Goal: Information Seeking & Learning: Find specific page/section

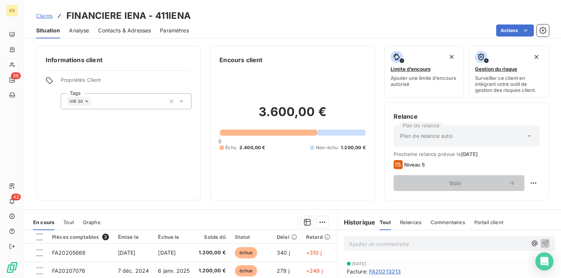
scroll to position [113, 0]
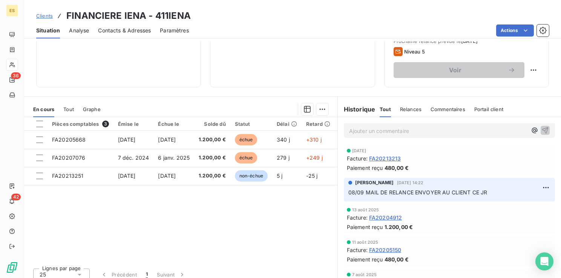
click at [47, 14] on span "Clients" at bounding box center [44, 16] width 17 height 6
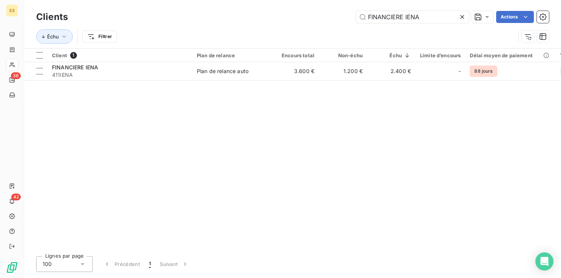
click at [462, 16] on icon at bounding box center [462, 17] width 8 height 8
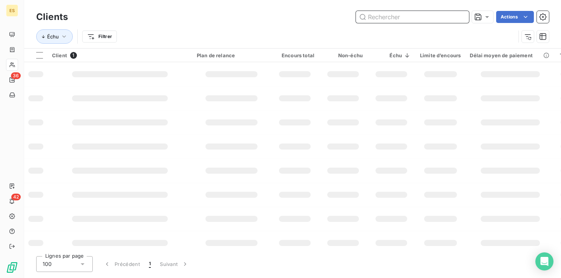
click at [437, 17] on input "text" at bounding box center [412, 17] width 113 height 12
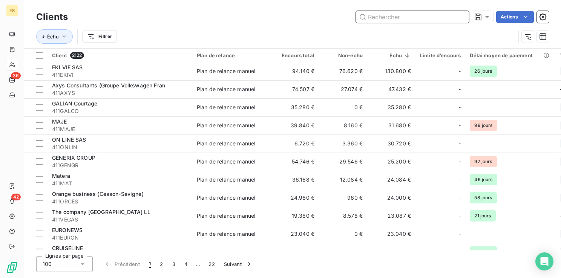
paste input "Norsud"
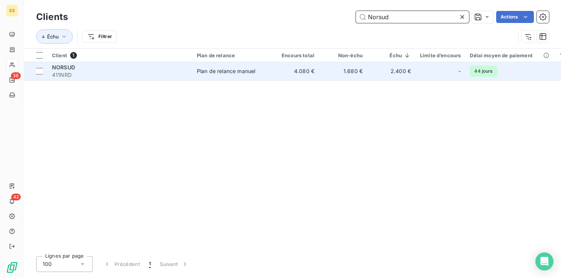
type input "Norsud"
click at [113, 79] on td "NORSUD 411NRD" at bounding box center [119, 71] width 145 height 18
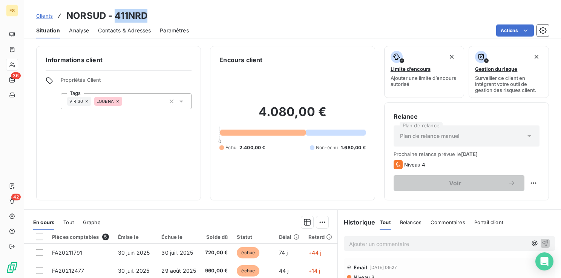
drag, startPoint x: 149, startPoint y: 17, endPoint x: 114, endPoint y: 14, distance: 35.1
click at [114, 14] on div "Clients NORSUD - 411NRD" at bounding box center [292, 16] width 537 height 14
copy h3 "411NRD"
click at [114, 29] on span "Contacts & Adresses" at bounding box center [124, 31] width 53 height 8
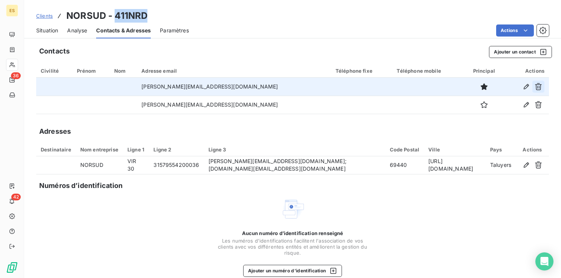
click at [535, 85] on icon "button" at bounding box center [539, 87] width 8 height 8
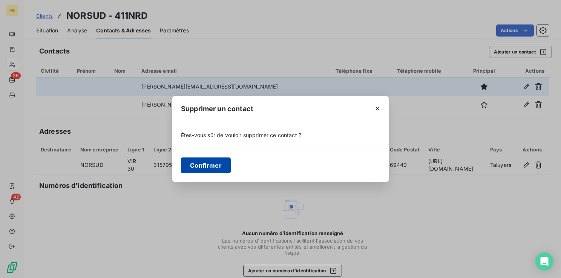
click at [221, 172] on button "Confirmer" at bounding box center [206, 166] width 50 height 16
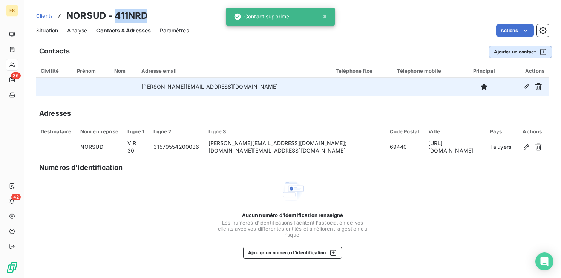
click at [499, 52] on button "Ajouter un contact" at bounding box center [520, 52] width 63 height 12
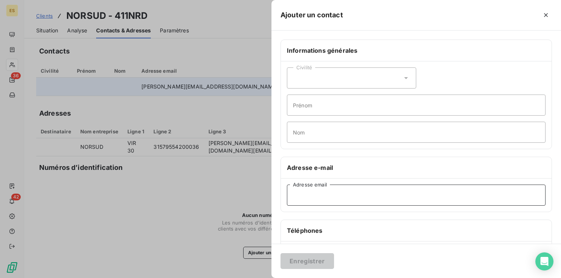
click at [303, 190] on input "Adresse email" at bounding box center [416, 195] width 259 height 21
paste input "[PERSON_NAME][EMAIL_ADDRESS][DOMAIN_NAME]"
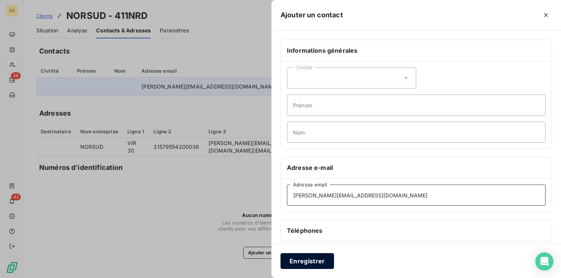
type input "[PERSON_NAME][EMAIL_ADDRESS][DOMAIN_NAME]"
click at [303, 268] on button "Enregistrer" at bounding box center [307, 261] width 54 height 16
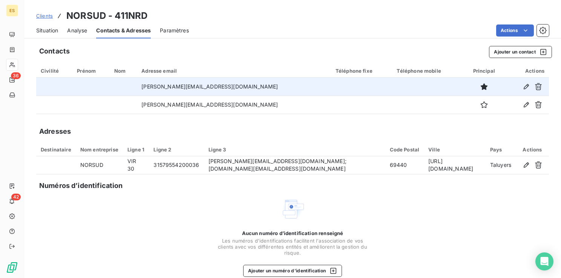
click at [45, 15] on span "Clients" at bounding box center [44, 16] width 17 height 6
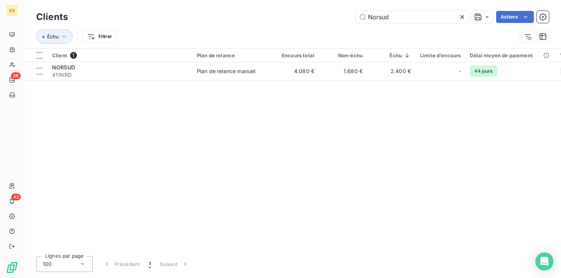
drag, startPoint x: 465, startPoint y: 18, endPoint x: 452, endPoint y: 22, distance: 13.5
click at [464, 18] on icon at bounding box center [462, 17] width 8 height 8
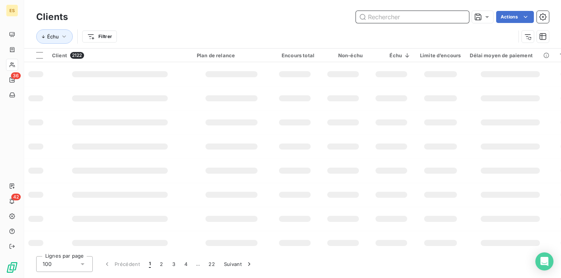
click at [383, 19] on input "text" at bounding box center [412, 17] width 113 height 12
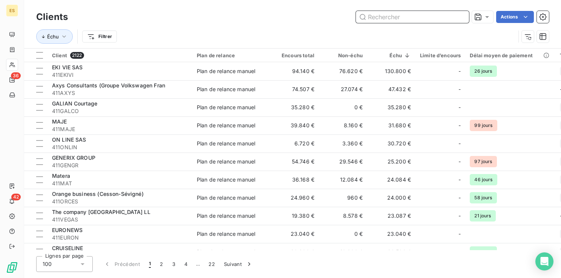
paste input "FINANCIERE IENA"
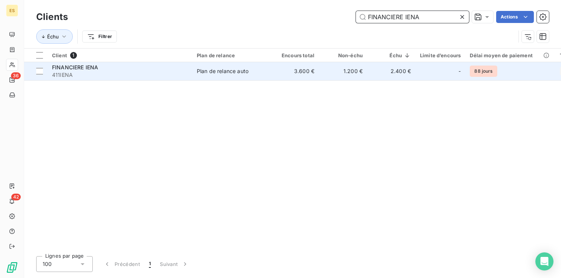
type input "FINANCIERE IENA"
click at [181, 75] on span "411IENA" at bounding box center [120, 75] width 136 height 8
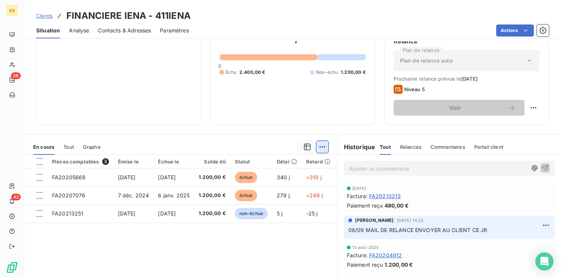
scroll to position [38, 0]
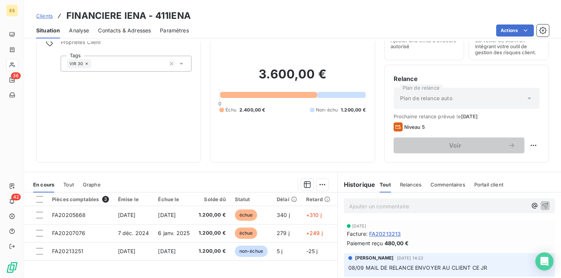
click at [47, 15] on span "Clients" at bounding box center [44, 16] width 17 height 6
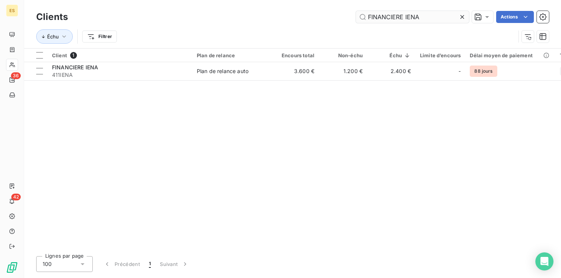
drag, startPoint x: 461, startPoint y: 17, endPoint x: 448, endPoint y: 20, distance: 13.5
click at [461, 17] on icon at bounding box center [462, 17] width 8 height 8
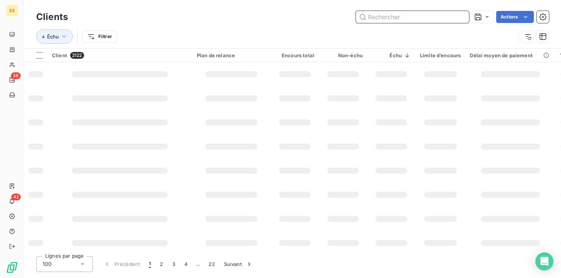
click at [436, 22] on input "text" at bounding box center [412, 17] width 113 height 12
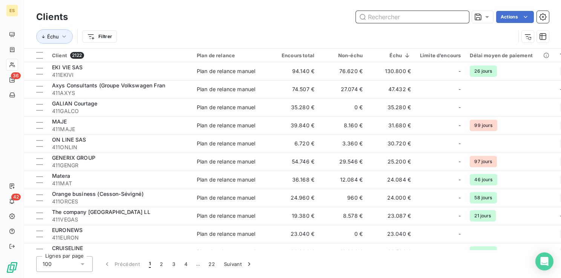
paste input "Distri artisans"
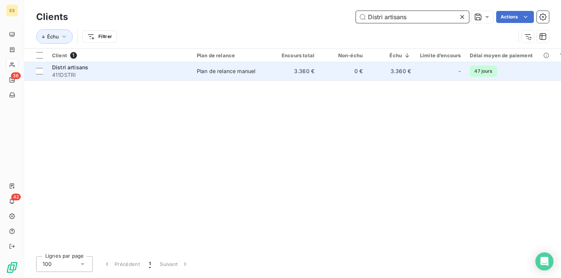
type input "Distri artisans"
click at [161, 73] on span "411DSTRI" at bounding box center [120, 75] width 136 height 8
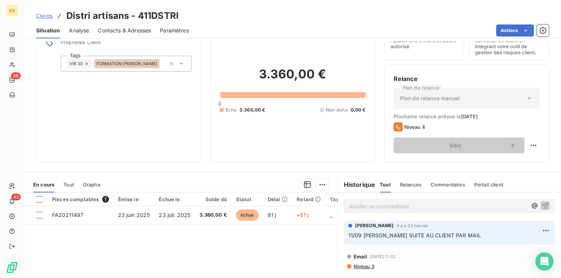
scroll to position [38, 0]
drag, startPoint x: 182, startPoint y: 16, endPoint x: 139, endPoint y: 12, distance: 42.8
click at [139, 12] on div "Clients Distri artisans - 411DSTRI" at bounding box center [292, 16] width 537 height 14
drag, startPoint x: 139, startPoint y: 12, endPoint x: 144, endPoint y: 20, distance: 9.4
copy h3 "411DSTRI"
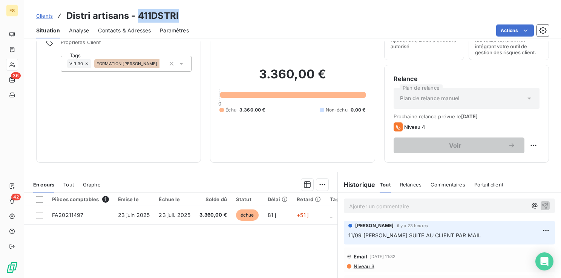
click at [47, 16] on span "Clients" at bounding box center [44, 16] width 17 height 6
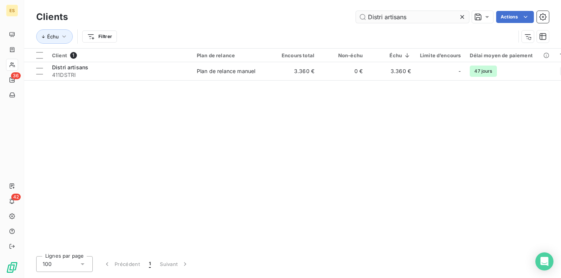
drag, startPoint x: 463, startPoint y: 16, endPoint x: 450, endPoint y: 19, distance: 13.1
click at [463, 16] on icon at bounding box center [462, 17] width 8 height 8
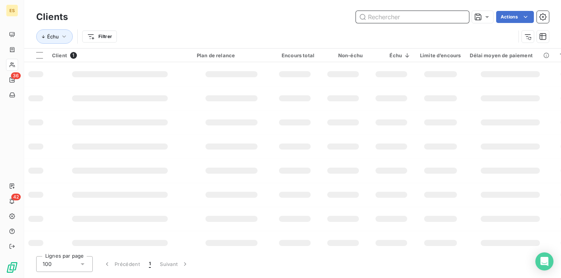
click at [395, 15] on input "text" at bounding box center [412, 17] width 113 height 12
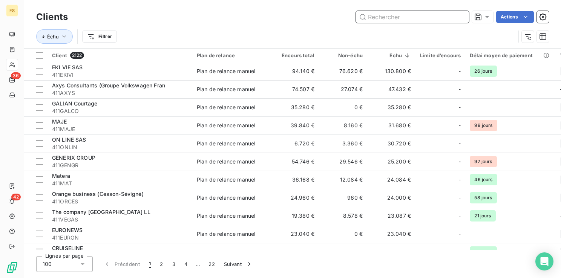
paste input "ROGERVOICE"
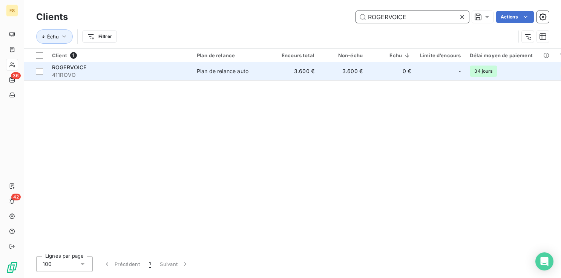
type input "ROGERVOICE"
click at [137, 72] on span "411ROVO" at bounding box center [120, 75] width 136 height 8
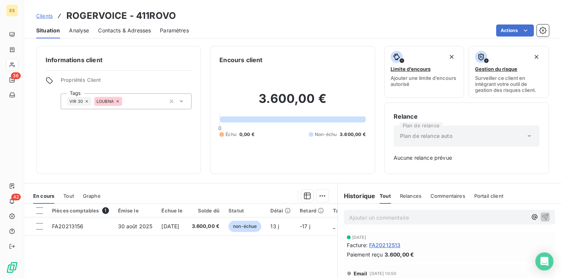
click at [50, 15] on span "Clients" at bounding box center [44, 16] width 17 height 6
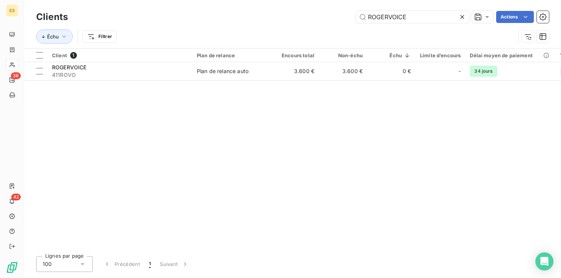
click at [463, 18] on icon at bounding box center [462, 17] width 8 height 8
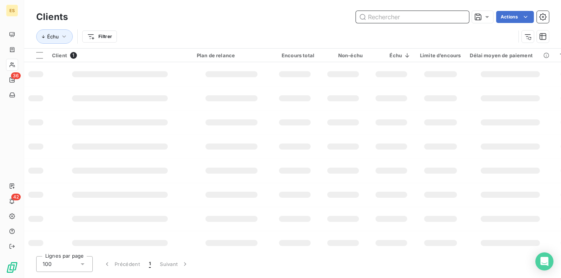
click at [441, 22] on input "text" at bounding box center [412, 17] width 113 height 12
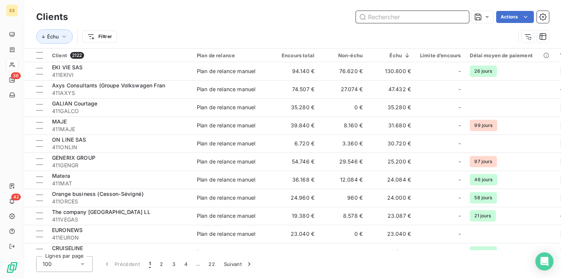
paste input "EXCILIO"
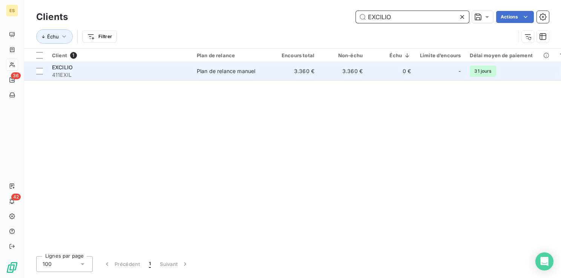
type input "EXCILIO"
click at [135, 75] on span "411EXIL" at bounding box center [120, 75] width 136 height 8
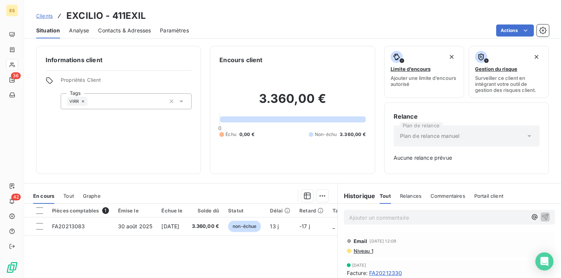
click at [44, 16] on span "Clients" at bounding box center [44, 16] width 17 height 6
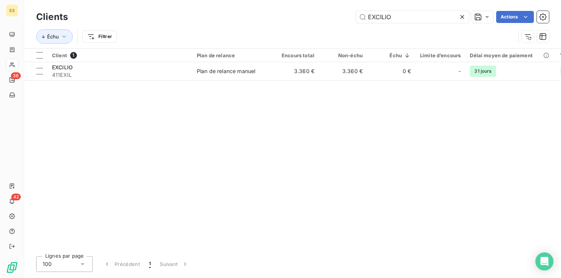
click at [464, 14] on icon at bounding box center [462, 17] width 8 height 8
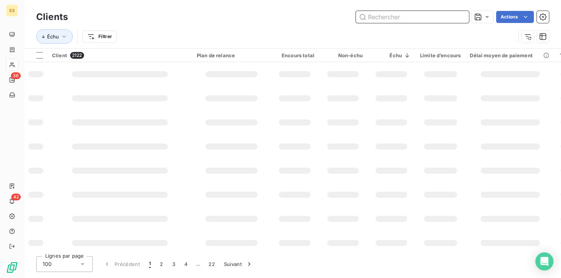
click at [368, 14] on input "text" at bounding box center [412, 17] width 113 height 12
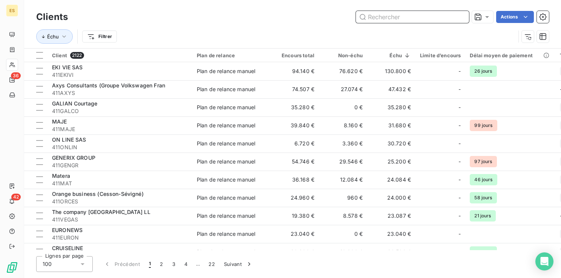
paste input "April Santé Prévoyance"
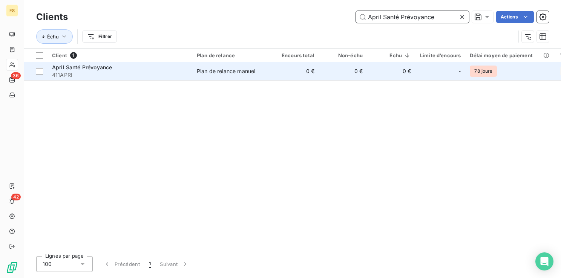
type input "April Santé Prévoyance"
click at [167, 75] on span "411APRI" at bounding box center [120, 75] width 136 height 8
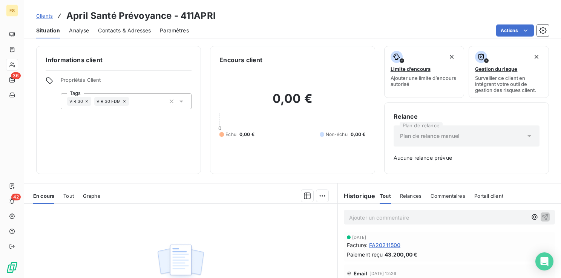
click at [48, 17] on span "Clients" at bounding box center [44, 16] width 17 height 6
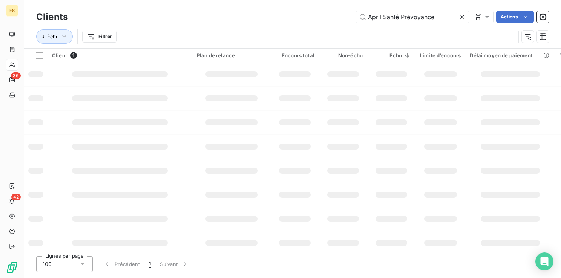
click at [465, 19] on icon at bounding box center [462, 17] width 8 height 8
click at [419, 20] on input "text" at bounding box center [412, 17] width 113 height 12
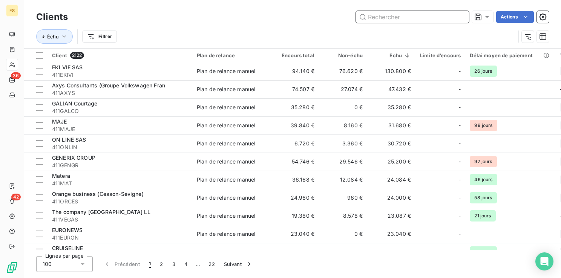
paste input "Talent Solutions Tingari"
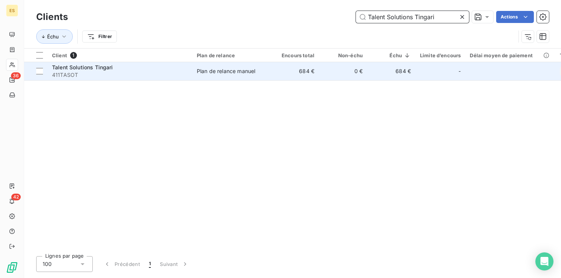
type input "Talent Solutions Tingari"
click at [157, 72] on span "411TASOT" at bounding box center [120, 75] width 136 height 8
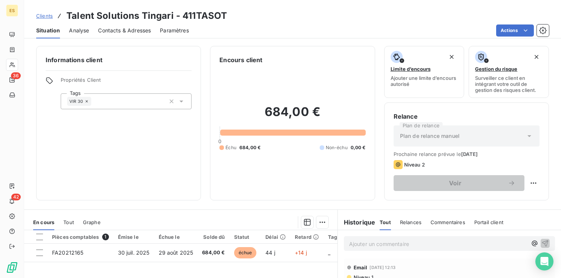
scroll to position [38, 0]
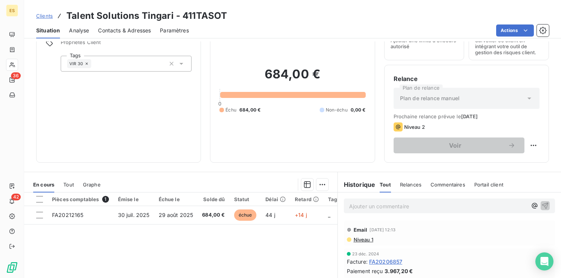
click at [383, 206] on p "Ajouter un commentaire ﻿" at bounding box center [438, 206] width 178 height 9
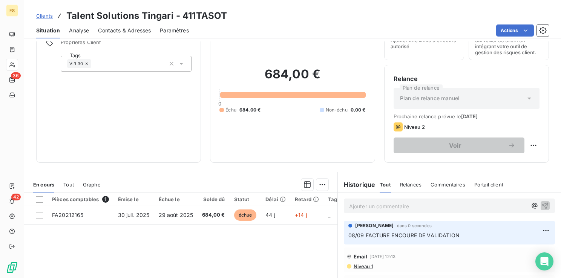
click at [46, 16] on span "Clients" at bounding box center [44, 16] width 17 height 6
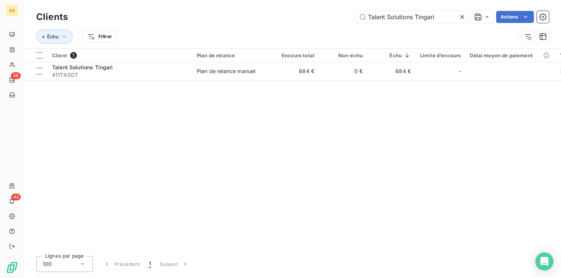
click at [461, 16] on icon at bounding box center [462, 17] width 4 height 4
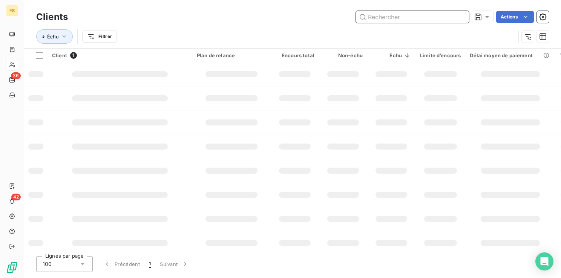
click at [435, 21] on input "text" at bounding box center [412, 17] width 113 height 12
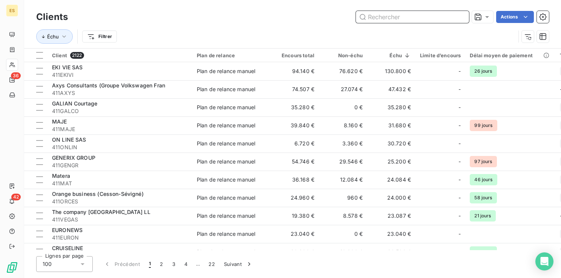
paste input "Clincatoubib"
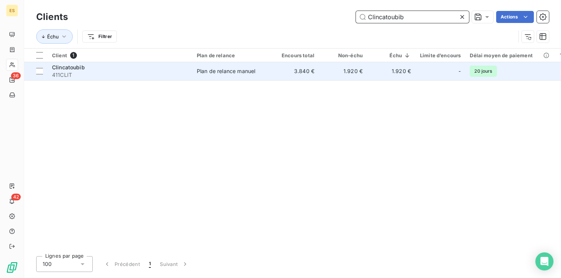
type input "Clincatoubib"
click at [179, 79] on td "Clincatoubib 411CLIT" at bounding box center [119, 71] width 145 height 18
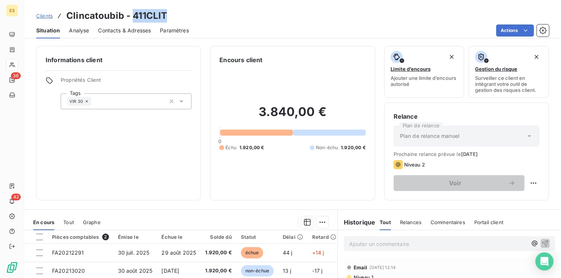
drag, startPoint x: 169, startPoint y: 13, endPoint x: 131, endPoint y: 13, distance: 38.1
click at [131, 13] on div "Clients Clincatoubib - 411CLIT" at bounding box center [292, 16] width 537 height 14
copy h3 "411CLIT"
click at [44, 17] on span "Clients" at bounding box center [44, 16] width 17 height 6
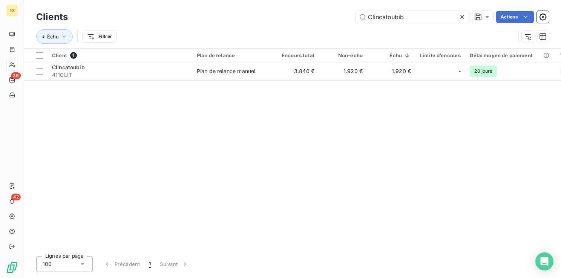
click at [461, 17] on icon at bounding box center [462, 17] width 4 height 4
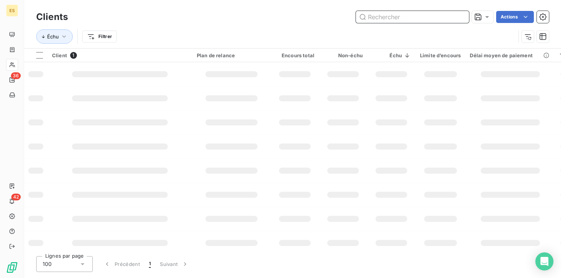
click at [418, 18] on input "text" at bounding box center [412, 17] width 113 height 12
paste input "KLARA HR UK LTD"
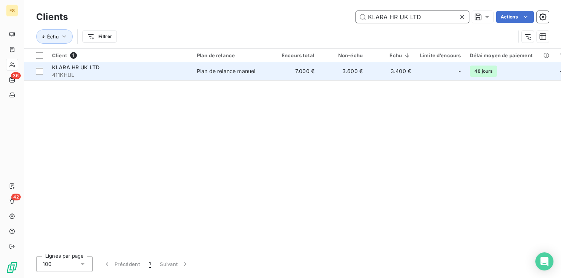
type input "KLARA HR UK LTD"
click at [172, 73] on span "411KHUL" at bounding box center [120, 75] width 136 height 8
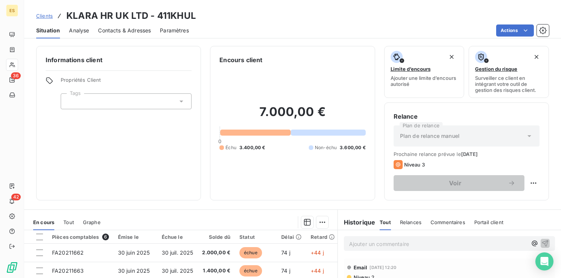
click at [47, 14] on span "Clients" at bounding box center [44, 16] width 17 height 6
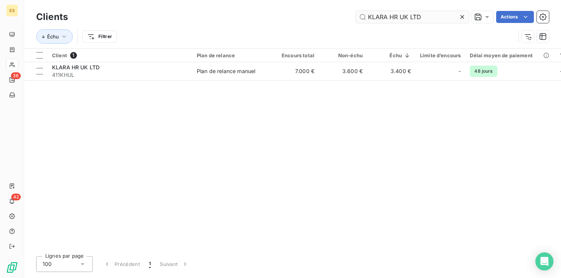
click at [464, 14] on icon at bounding box center [462, 17] width 8 height 8
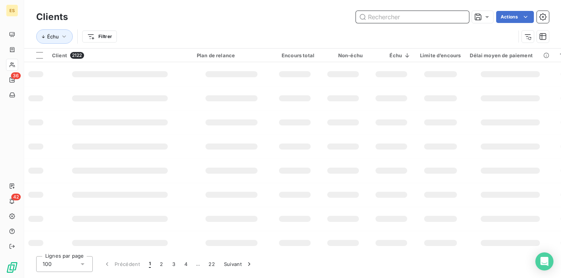
click at [416, 17] on input "text" at bounding box center [412, 17] width 113 height 12
paste input "WEEPO"
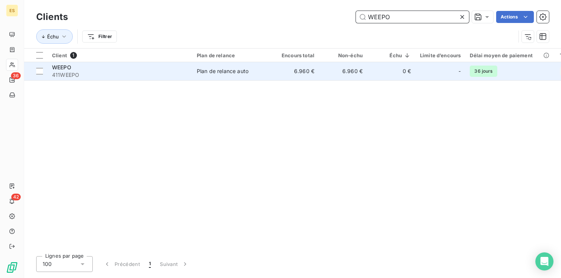
type input "WEEPO"
click at [142, 67] on div "WEEPO" at bounding box center [120, 68] width 136 height 8
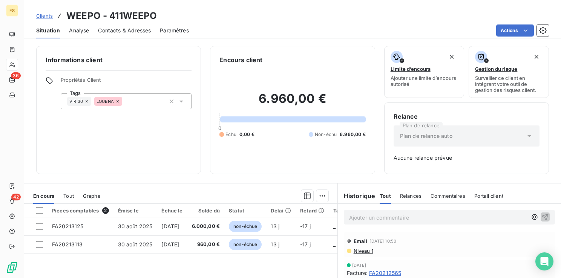
click at [40, 14] on span "Clients" at bounding box center [44, 16] width 17 height 6
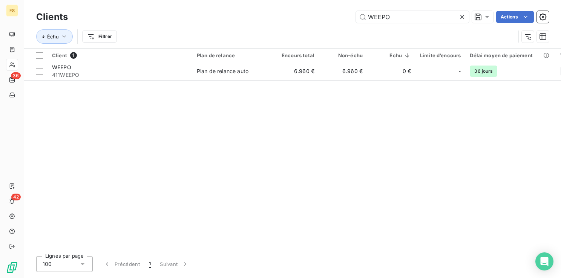
click at [463, 15] on icon at bounding box center [462, 17] width 8 height 8
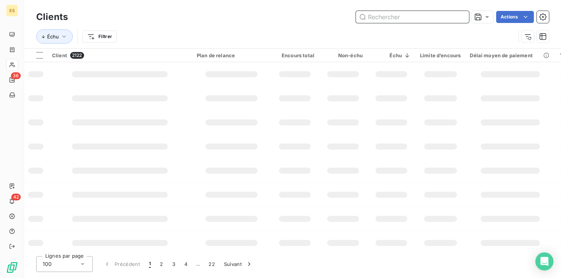
click at [427, 15] on input "text" at bounding box center [412, 17] width 113 height 12
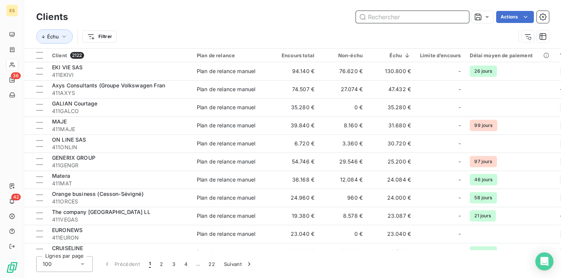
paste input "NV Gallery"
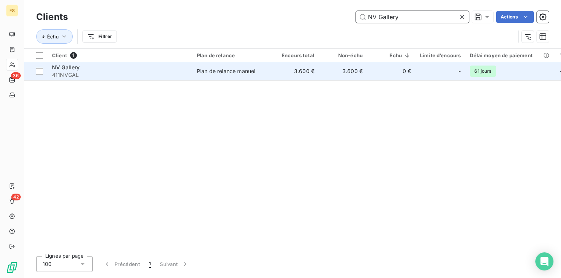
type input "NV Gallery"
click at [164, 70] on div "NV Gallery" at bounding box center [120, 68] width 136 height 8
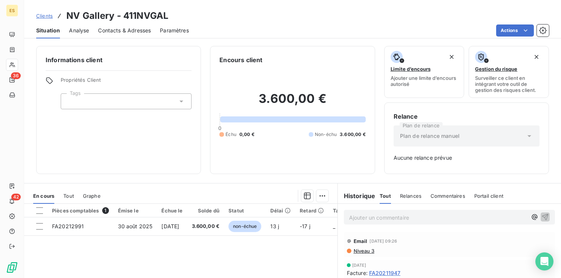
click at [49, 19] on link "Clients" at bounding box center [44, 16] width 17 height 8
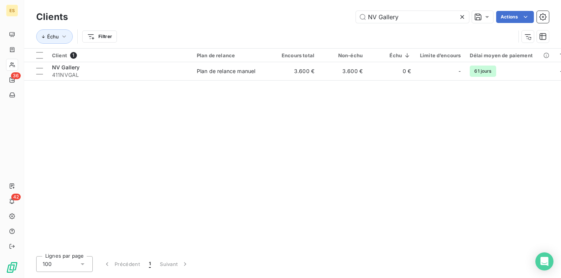
click at [461, 17] on icon at bounding box center [462, 17] width 4 height 4
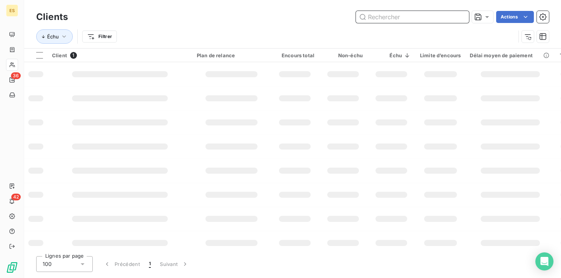
click at [427, 23] on input "text" at bounding box center [412, 17] width 113 height 12
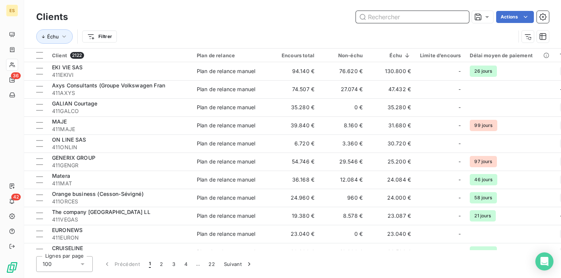
paste input "Home by Home"
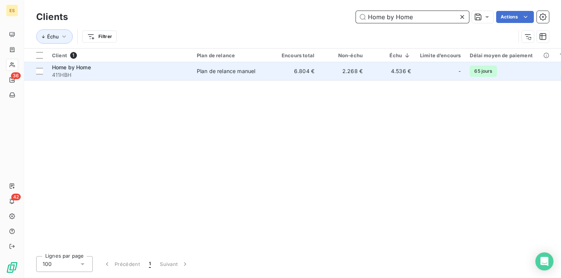
type input "Home by Home"
click at [218, 73] on div "Plan de relance manuel" at bounding box center [226, 71] width 58 height 8
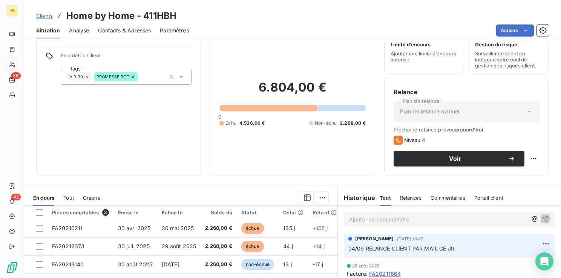
scroll to position [38, 0]
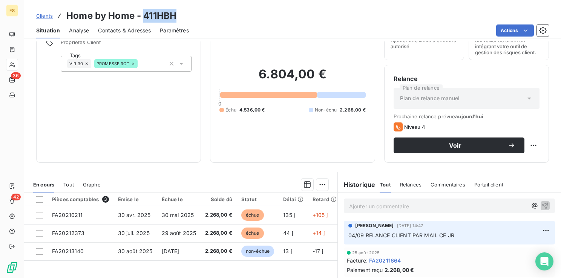
drag, startPoint x: 181, startPoint y: 17, endPoint x: 144, endPoint y: 18, distance: 37.0
click at [144, 18] on div "Clients Home by Home - 411HBH" at bounding box center [292, 16] width 537 height 14
copy h3 "411HBH"
click at [44, 17] on span "Clients" at bounding box center [44, 16] width 17 height 6
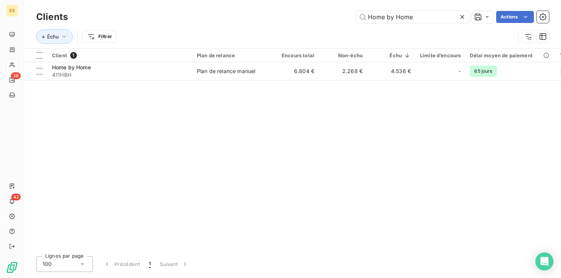
click at [462, 15] on icon at bounding box center [462, 17] width 8 height 8
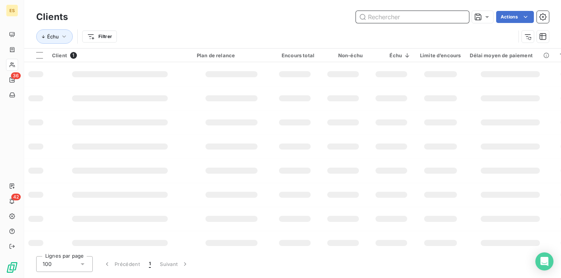
click at [425, 15] on input "text" at bounding box center [412, 17] width 113 height 12
paste input "411LANIA"
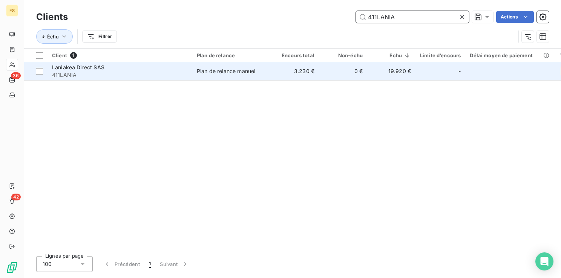
type input "411LANIA"
click at [188, 72] on td "Laniakea Direct SAS 411LANIA" at bounding box center [119, 71] width 145 height 18
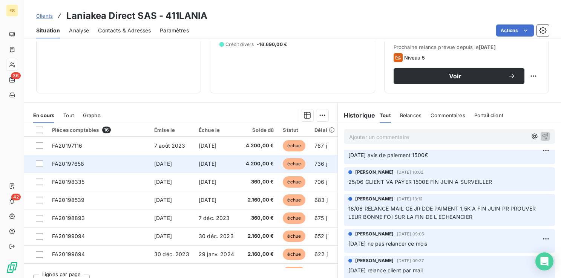
scroll to position [119, 0]
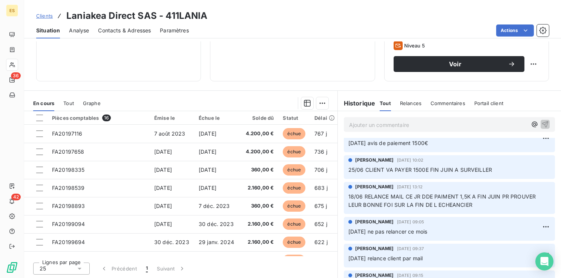
click at [45, 15] on span "Clients" at bounding box center [44, 16] width 17 height 6
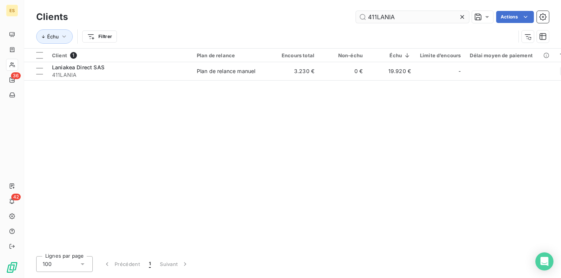
drag, startPoint x: 463, startPoint y: 15, endPoint x: 454, endPoint y: 18, distance: 9.2
click at [461, 15] on icon at bounding box center [462, 17] width 8 height 8
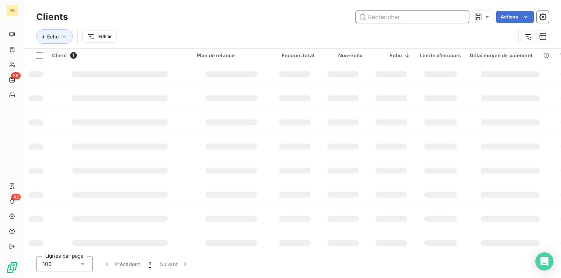
click at [436, 19] on input "text" at bounding box center [412, 17] width 113 height 12
type input "n"
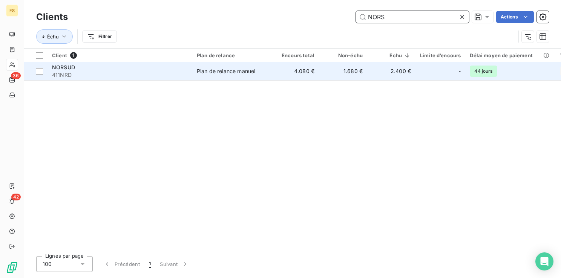
type input "NORS"
click at [232, 72] on div "Plan de relance manuel" at bounding box center [226, 71] width 58 height 8
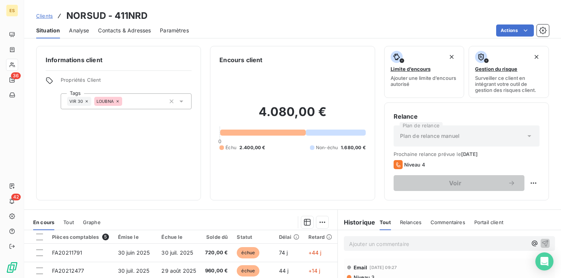
click at [135, 31] on span "Contacts & Adresses" at bounding box center [124, 31] width 53 height 8
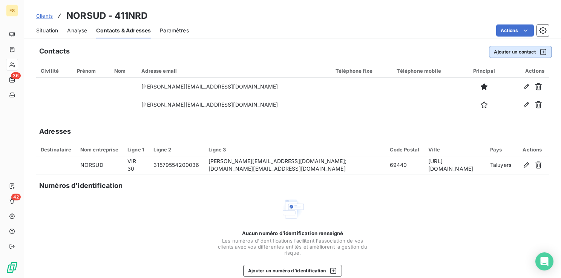
click at [508, 54] on button "Ajouter un contact" at bounding box center [520, 52] width 63 height 12
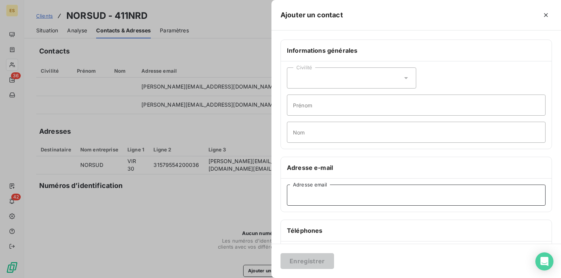
click at [309, 199] on input "Adresse email" at bounding box center [416, 195] width 259 height 21
paste input "[PERSON_NAME] <[PERSON_NAME][EMAIL_ADDRESS][DOMAIN_NAME]>"
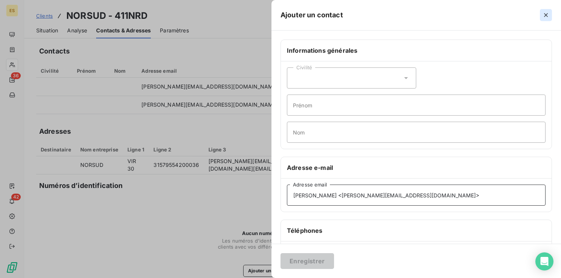
type input "[PERSON_NAME] <[PERSON_NAME][EMAIL_ADDRESS][DOMAIN_NAME]>"
click at [547, 17] on icon "button" at bounding box center [546, 15] width 8 height 8
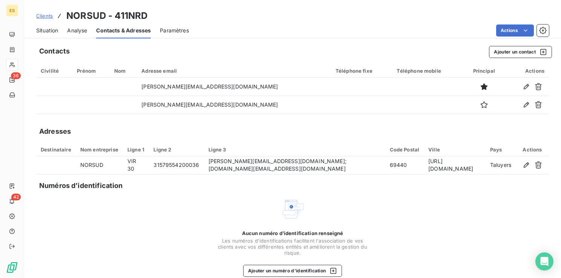
click at [49, 18] on span "Clients" at bounding box center [44, 16] width 17 height 6
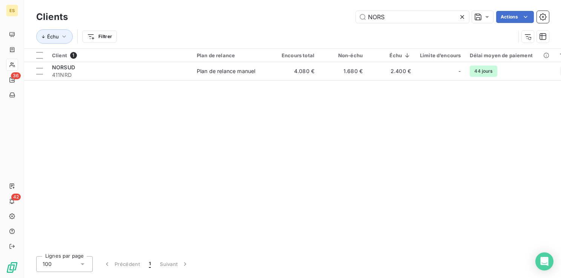
click at [461, 17] on icon at bounding box center [462, 17] width 8 height 8
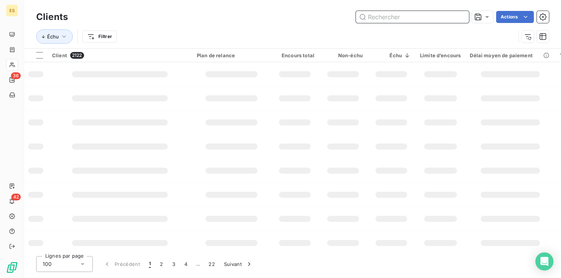
click at [383, 14] on input "text" at bounding box center [412, 17] width 113 height 12
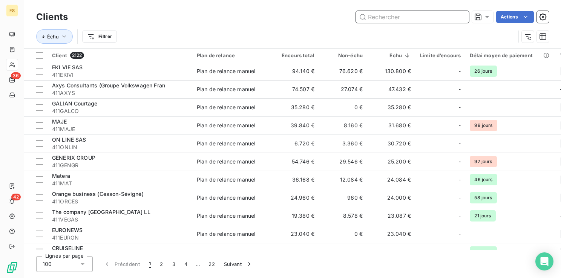
paste input "Laboratoire Garancia"
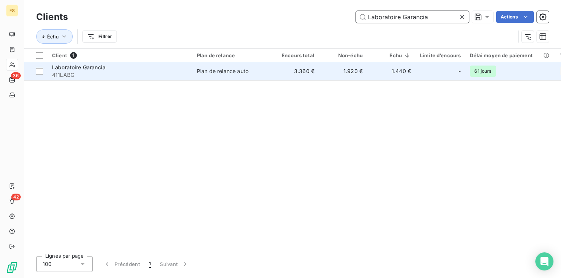
type input "Laboratoire Garancia"
click at [213, 70] on div "Plan de relance auto" at bounding box center [223, 71] width 52 height 8
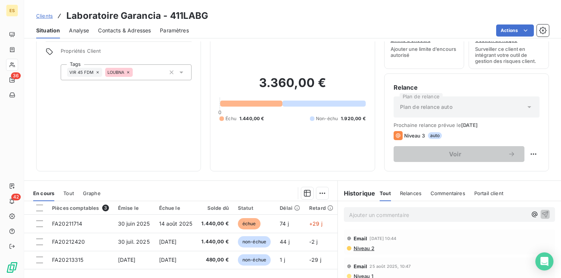
scroll to position [75, 0]
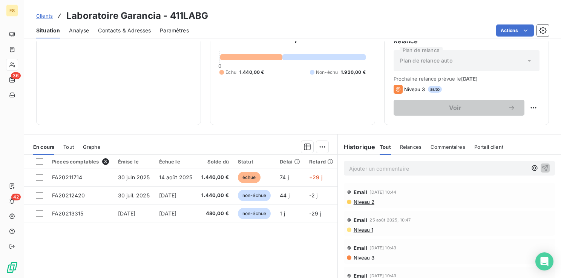
click at [48, 15] on span "Clients" at bounding box center [44, 16] width 17 height 6
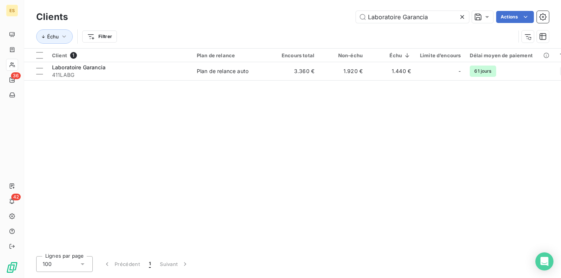
click at [461, 14] on icon at bounding box center [462, 17] width 8 height 8
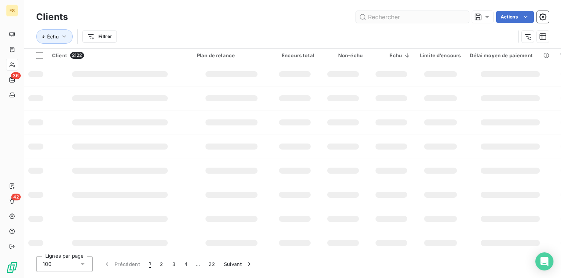
drag, startPoint x: 409, startPoint y: 23, endPoint x: 407, endPoint y: 19, distance: 4.7
click at [409, 23] on div "Clients Actions" at bounding box center [292, 17] width 513 height 16
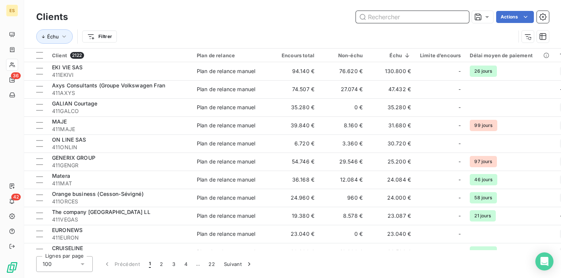
click at [406, 19] on input "text" at bounding box center [412, 17] width 113 height 12
paste input "[PERSON_NAME] INTERNATIONAL"
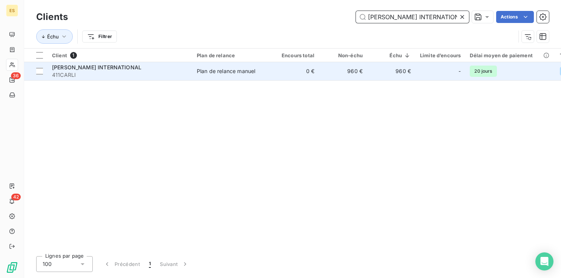
type input "[PERSON_NAME] INTERNATIONAL"
click at [145, 74] on span "411CARLI" at bounding box center [120, 75] width 136 height 8
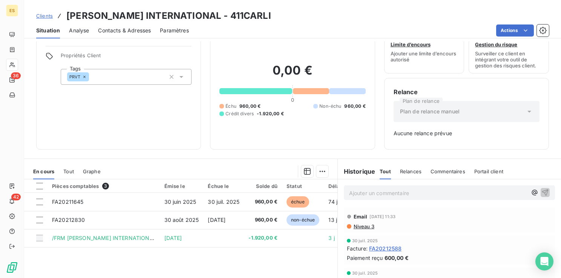
scroll to position [38, 0]
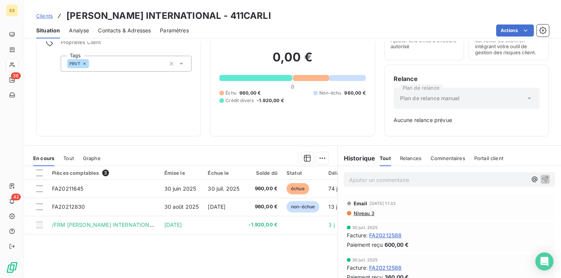
click at [46, 13] on span "Clients" at bounding box center [44, 16] width 17 height 6
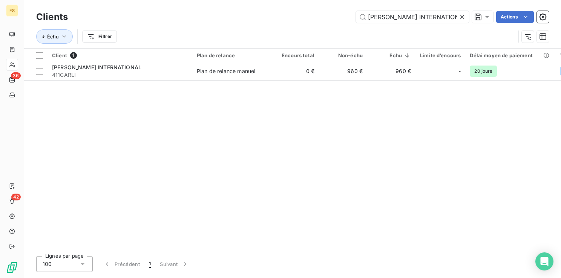
click at [462, 15] on icon at bounding box center [462, 17] width 8 height 8
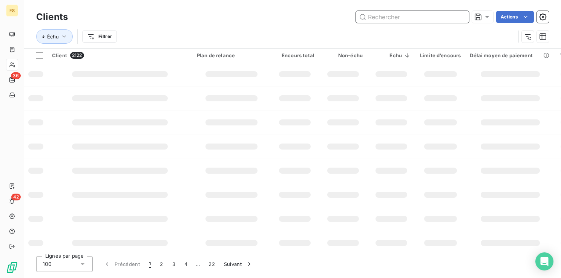
click at [385, 16] on input "text" at bounding box center [412, 17] width 113 height 12
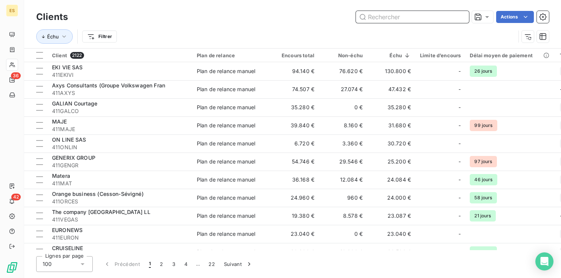
paste input "Siparex XAnge Venture"
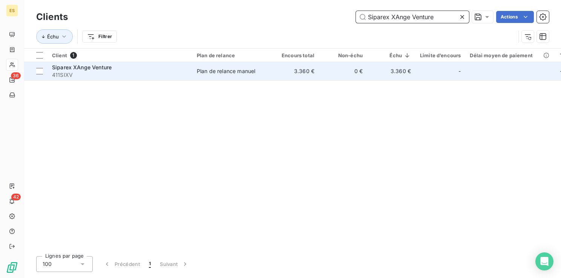
type input "Siparex XAnge Venture"
click at [176, 74] on span "411SIXV" at bounding box center [120, 75] width 136 height 8
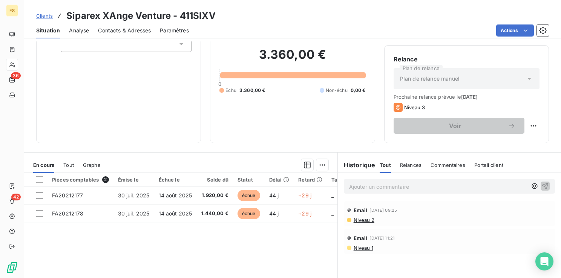
scroll to position [75, 0]
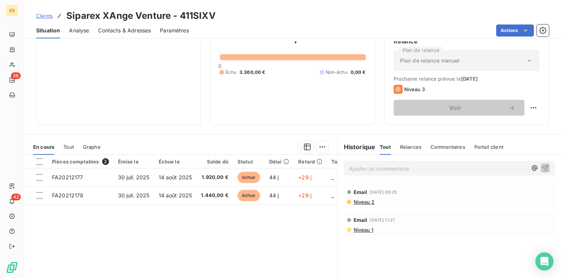
click at [49, 15] on span "Clients" at bounding box center [44, 16] width 17 height 6
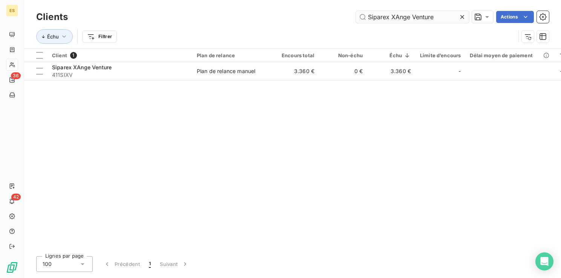
click at [466, 17] on div at bounding box center [463, 17] width 11 height 12
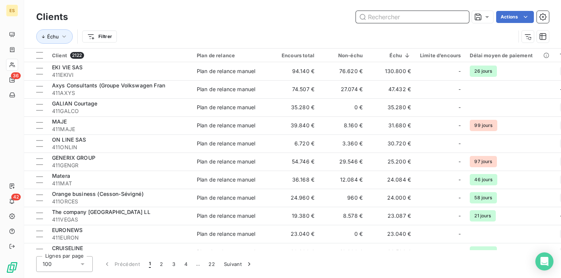
click at [390, 17] on input "text" at bounding box center [412, 17] width 113 height 12
paste input "AVIDSEN"
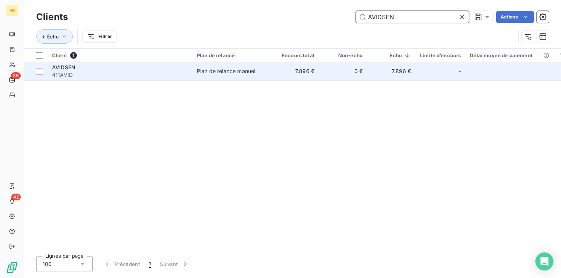
type input "AVIDSEN"
click at [185, 75] on span "411AVID" at bounding box center [120, 75] width 136 height 8
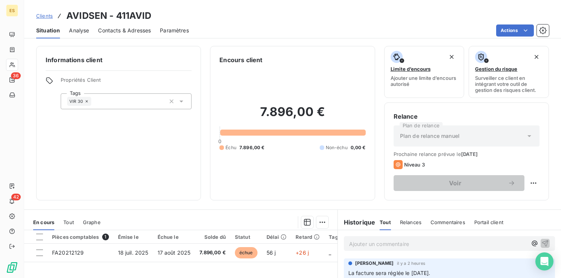
click at [48, 18] on span "Clients" at bounding box center [44, 16] width 17 height 6
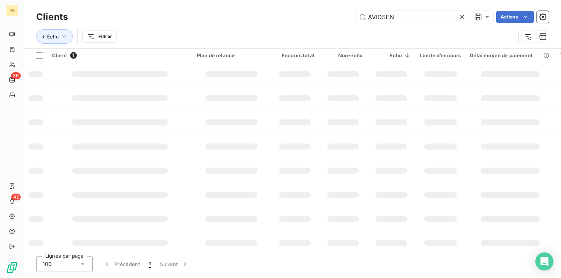
click at [463, 17] on icon at bounding box center [462, 17] width 8 height 8
click at [424, 18] on input "text" at bounding box center [412, 17] width 113 height 12
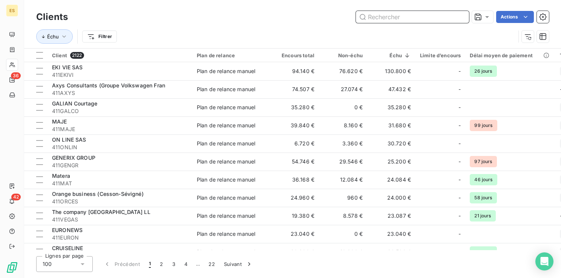
paste input "PLV BROKER"
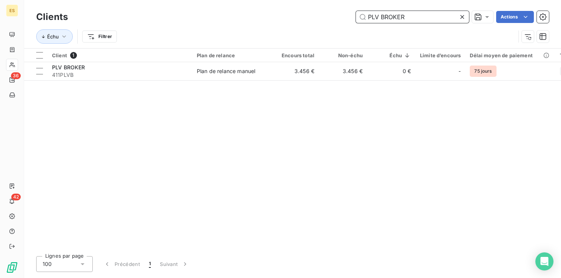
type input "PLV BROKER"
click at [141, 78] on span "411PLVB" at bounding box center [120, 75] width 136 height 8
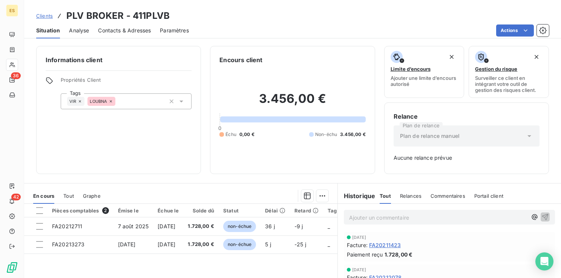
click at [47, 15] on span "Clients" at bounding box center [44, 16] width 17 height 6
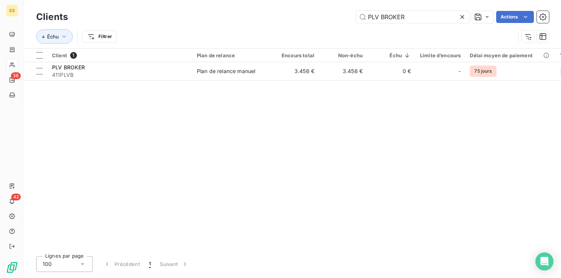
click at [463, 17] on icon at bounding box center [462, 17] width 8 height 8
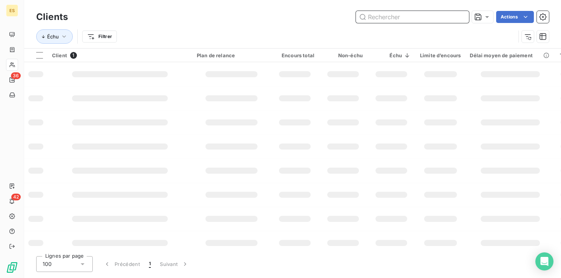
click at [413, 22] on input "text" at bounding box center [412, 17] width 113 height 12
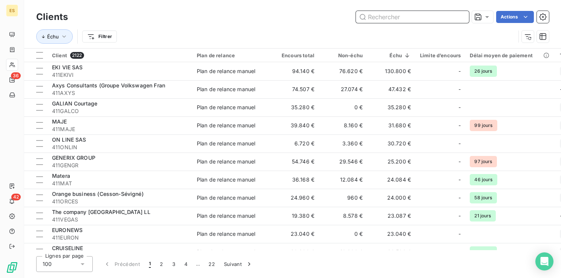
paste input "MYCOMM"
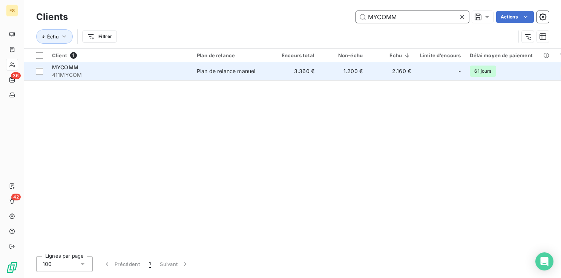
type input "MYCOMM"
click at [129, 79] on td "MYCOMM 411MYCOM" at bounding box center [119, 71] width 145 height 18
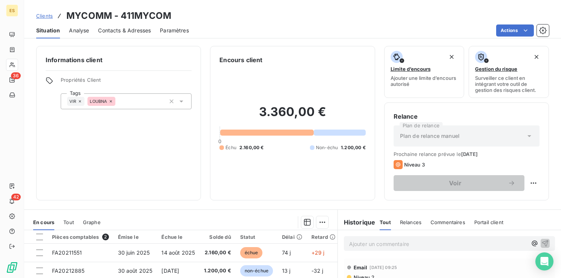
click at [127, 32] on span "Contacts & Adresses" at bounding box center [124, 31] width 53 height 8
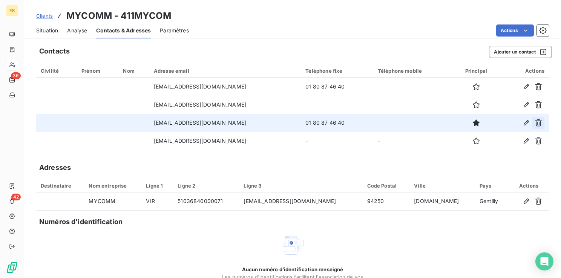
click at [535, 123] on icon "button" at bounding box center [538, 122] width 7 height 7
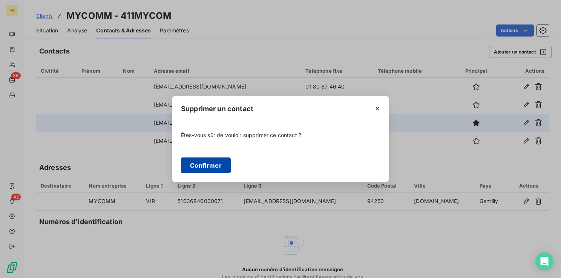
click at [204, 163] on button "Confirmer" at bounding box center [206, 166] width 50 height 16
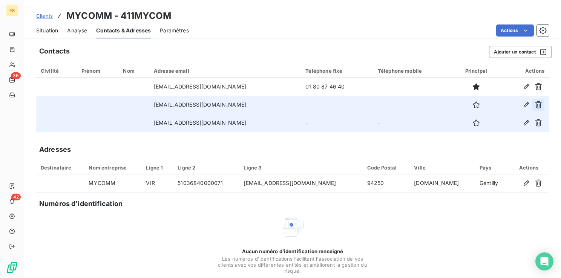
click at [535, 104] on icon "button" at bounding box center [538, 104] width 7 height 7
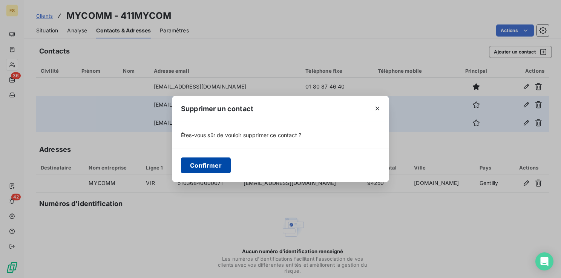
click at [201, 165] on button "Confirmer" at bounding box center [206, 166] width 50 height 16
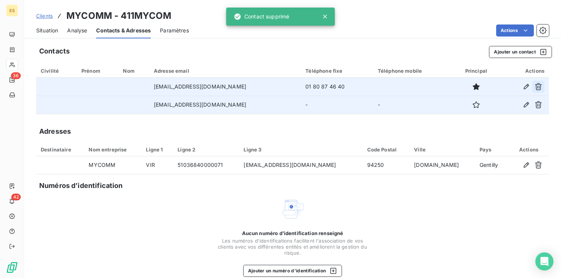
click at [535, 87] on icon "button" at bounding box center [538, 86] width 7 height 7
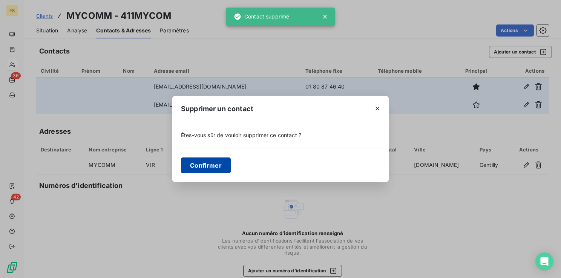
click at [196, 170] on button "Confirmer" at bounding box center [206, 166] width 50 height 16
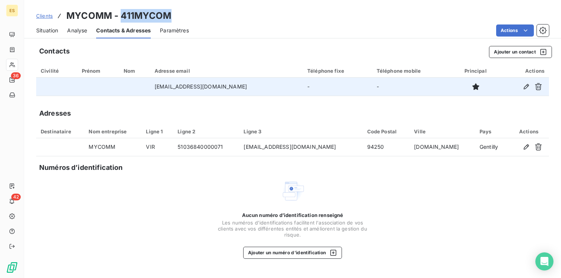
drag, startPoint x: 171, startPoint y: 17, endPoint x: 121, endPoint y: 16, distance: 49.4
click at [121, 16] on div "Clients MYCOMM - 411MYCOM" at bounding box center [292, 16] width 537 height 14
copy h3 "411MYCOM"
click at [41, 15] on span "Clients" at bounding box center [44, 16] width 17 height 6
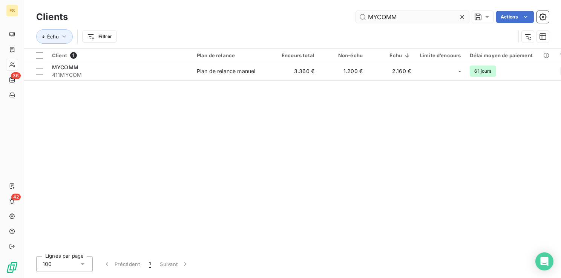
click at [461, 13] on icon at bounding box center [462, 17] width 8 height 8
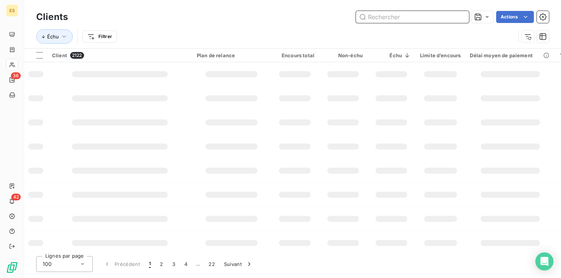
click at [398, 18] on input "text" at bounding box center [412, 17] width 113 height 12
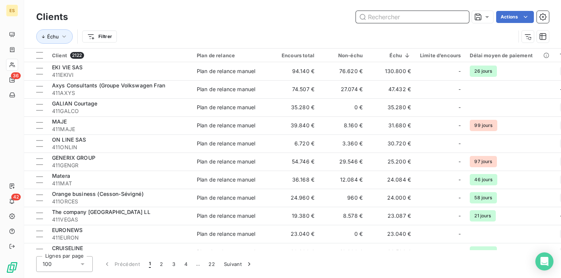
paste input "SAS ECOM CORDO"
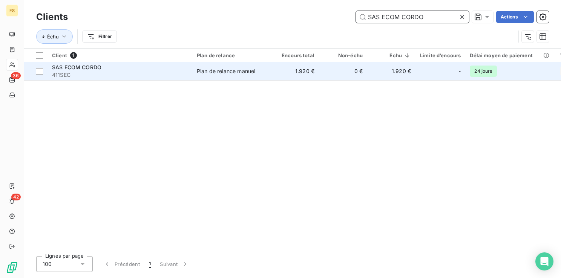
type input "SAS ECOM CORDO"
click at [166, 76] on span "411SEC" at bounding box center [120, 75] width 136 height 8
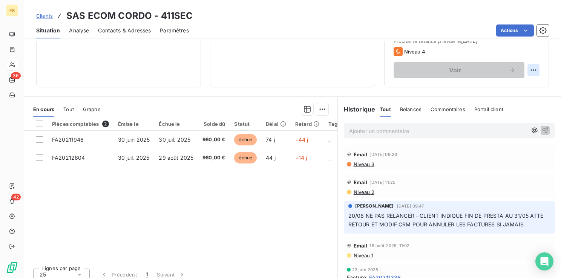
click at [528, 68] on html "ES 36 42 Clients SAS ECOM CORDO - 411SEC Situation Analyse Contacts & Adresses …" at bounding box center [280, 139] width 561 height 278
click at [510, 87] on div "Replanifier cette action" at bounding box center [496, 87] width 67 height 12
select select "8"
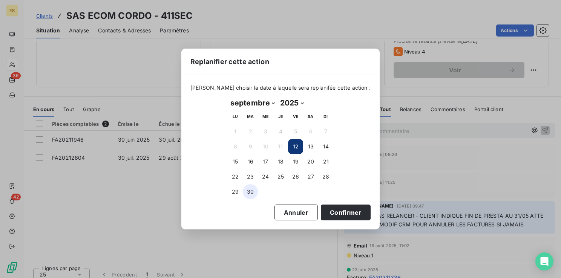
click at [249, 191] on button "30" at bounding box center [250, 191] width 15 height 15
click at [337, 205] on button "Confirmer" at bounding box center [346, 213] width 50 height 16
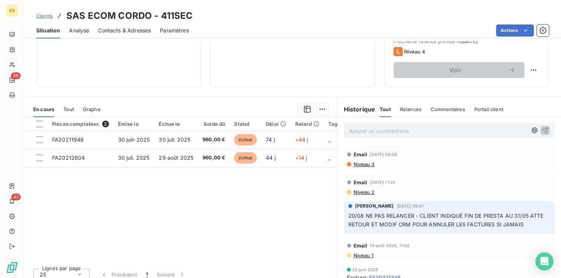
click at [43, 14] on span "Clients" at bounding box center [44, 16] width 17 height 6
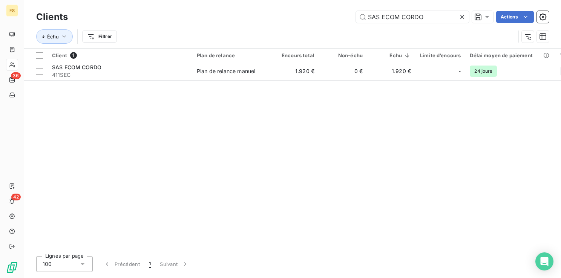
click at [463, 18] on icon at bounding box center [462, 17] width 4 height 4
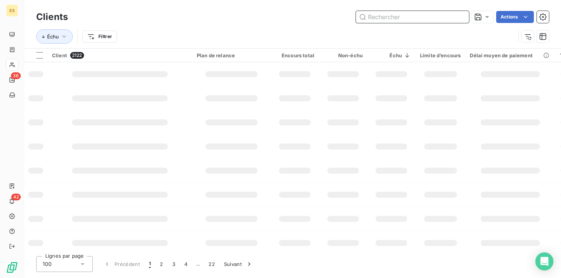
click at [399, 14] on input "text" at bounding box center [412, 17] width 113 height 12
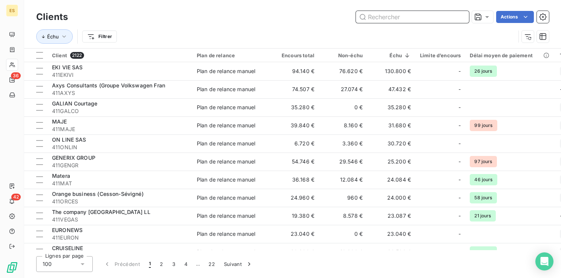
paste input "LMP"
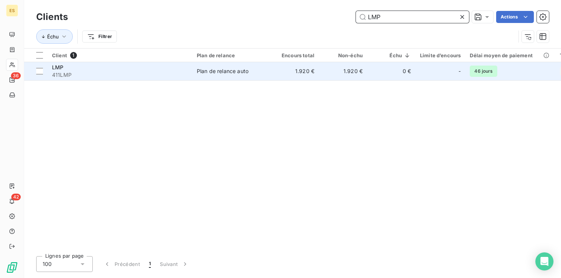
type input "LMP"
click at [167, 70] on div "LMP" at bounding box center [120, 68] width 136 height 8
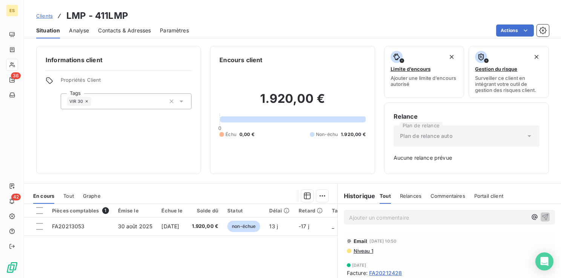
click at [49, 15] on span "Clients" at bounding box center [44, 16] width 17 height 6
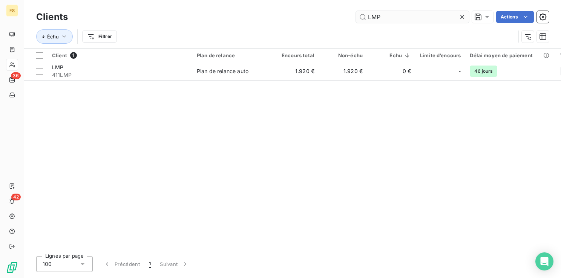
drag, startPoint x: 463, startPoint y: 17, endPoint x: 410, endPoint y: 19, distance: 52.8
click at [462, 17] on icon at bounding box center [462, 17] width 8 height 8
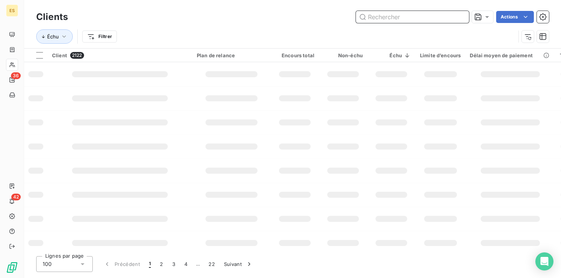
click at [397, 19] on input "text" at bounding box center [412, 17] width 113 height 12
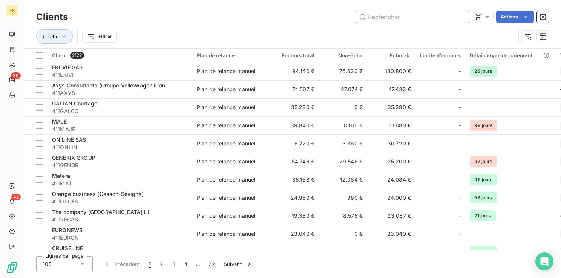
paste input "VELDT"
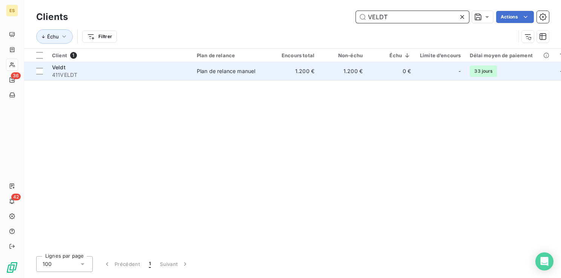
type input "VELDT"
click at [163, 71] on span "411VELDT" at bounding box center [120, 75] width 136 height 8
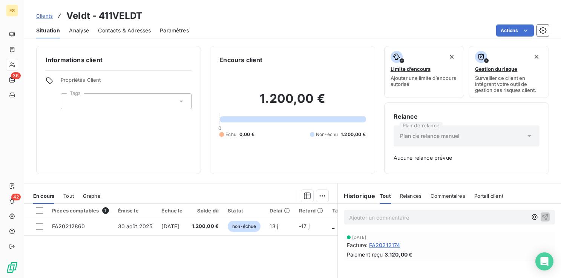
click at [43, 16] on span "Clients" at bounding box center [44, 16] width 17 height 6
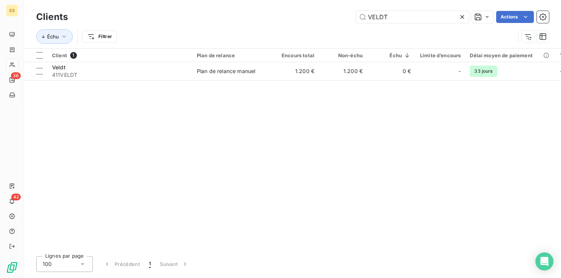
click at [461, 17] on icon at bounding box center [462, 17] width 4 height 4
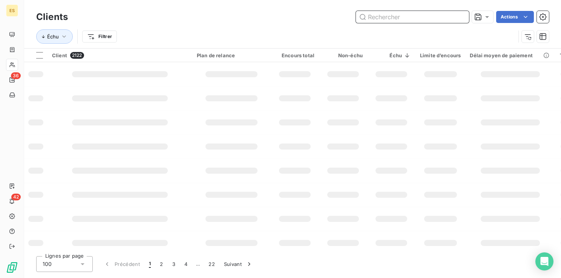
click at [398, 13] on input "text" at bounding box center [412, 17] width 113 height 12
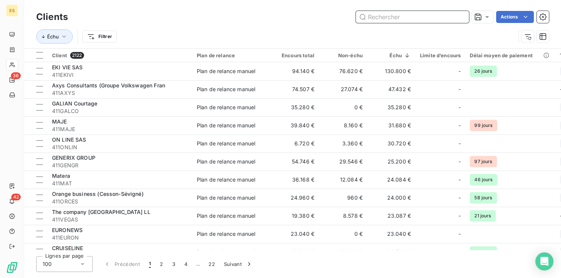
paste input "FRANCE GALOP"
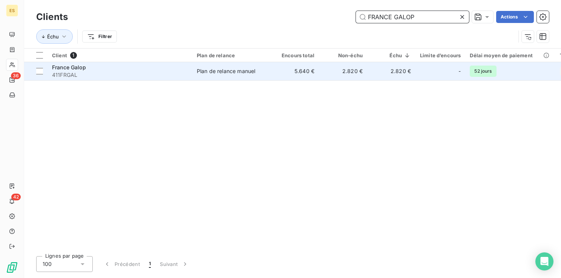
type input "FRANCE GALOP"
click at [202, 69] on div "Plan de relance manuel" at bounding box center [226, 71] width 58 height 8
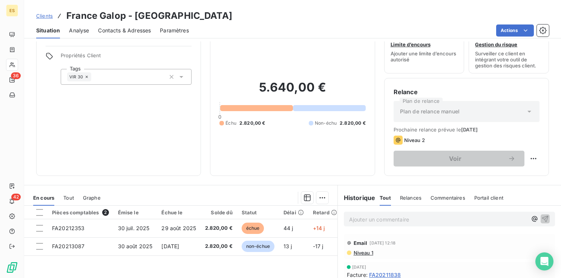
scroll to position [38, 0]
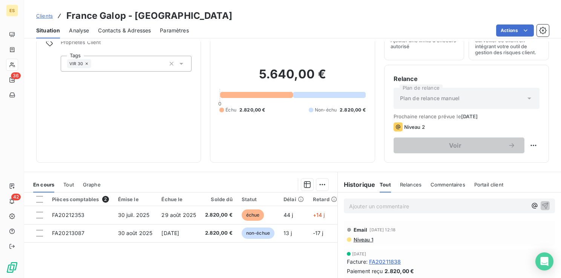
click at [42, 17] on span "Clients" at bounding box center [44, 16] width 17 height 6
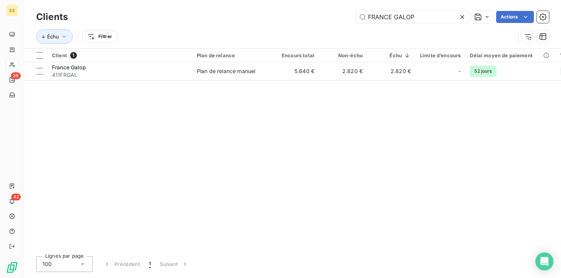
click at [461, 17] on icon at bounding box center [462, 17] width 4 height 4
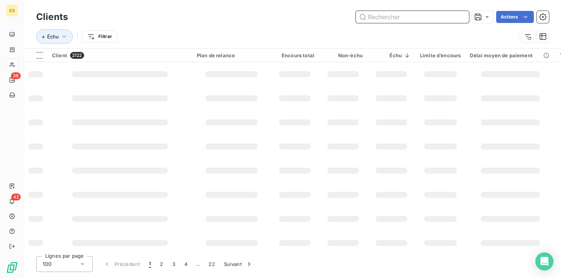
click at [420, 21] on input "text" at bounding box center [412, 17] width 113 height 12
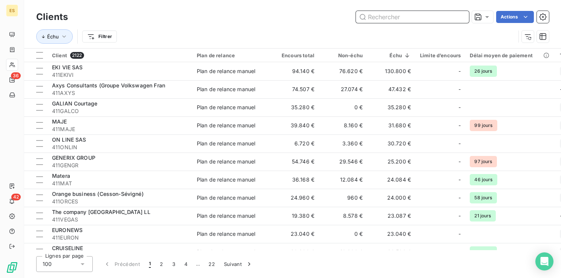
paste input "[GEOGRAPHIC_DATA] is on its way"
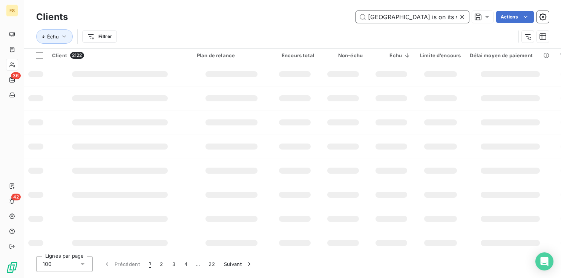
scroll to position [0, 28]
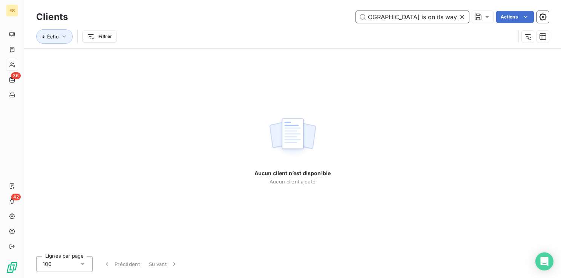
type input "[GEOGRAPHIC_DATA] is on its way"
click at [463, 17] on icon at bounding box center [462, 17] width 8 height 8
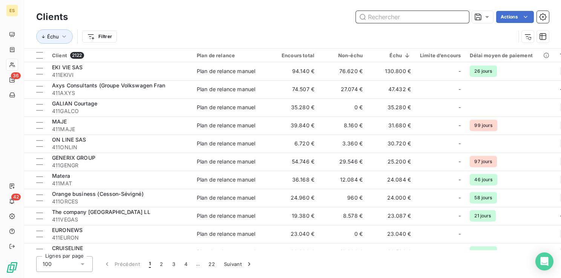
click at [414, 19] on input "text" at bounding box center [412, 17] width 113 height 12
paste input "Las Vegas Motorsports"
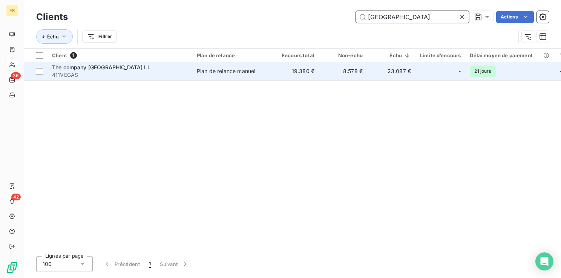
type input "[GEOGRAPHIC_DATA]"
click at [120, 75] on span "411VEGAS" at bounding box center [120, 75] width 136 height 8
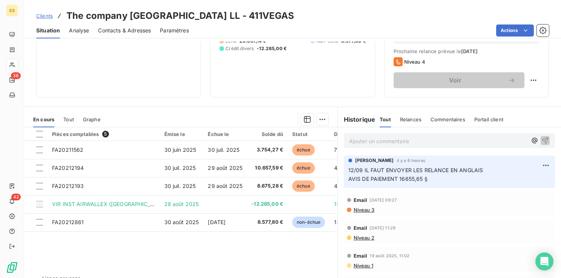
scroll to position [113, 0]
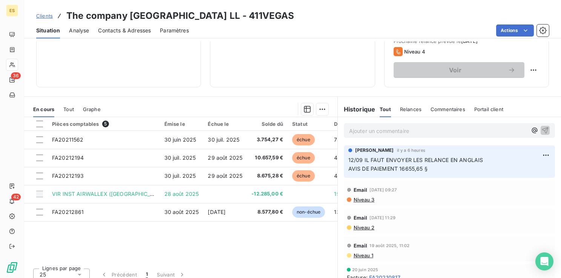
click at [47, 17] on span "Clients" at bounding box center [44, 16] width 17 height 6
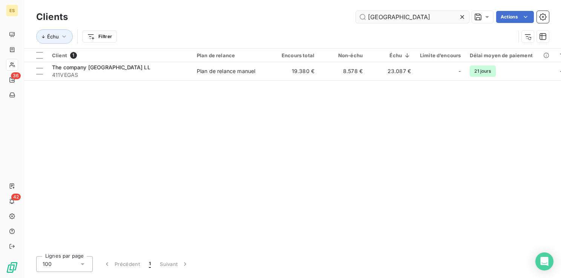
click at [462, 17] on icon at bounding box center [462, 17] width 8 height 8
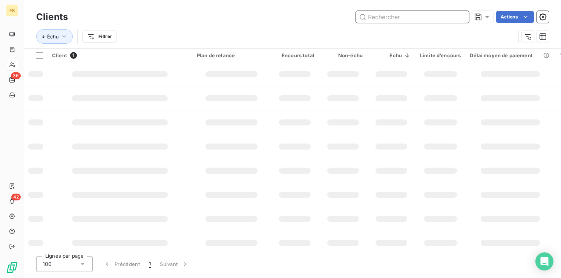
click at [394, 21] on input "text" at bounding box center [412, 17] width 113 height 12
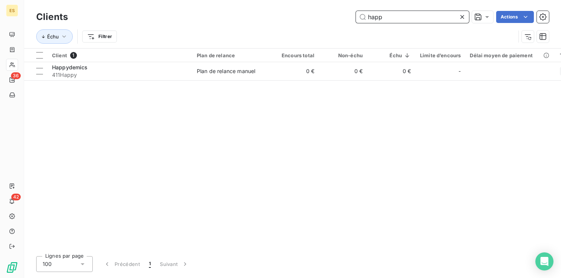
type input "happ"
drag, startPoint x: 461, startPoint y: 17, endPoint x: 442, endPoint y: 18, distance: 18.9
click at [460, 17] on icon at bounding box center [462, 17] width 8 height 8
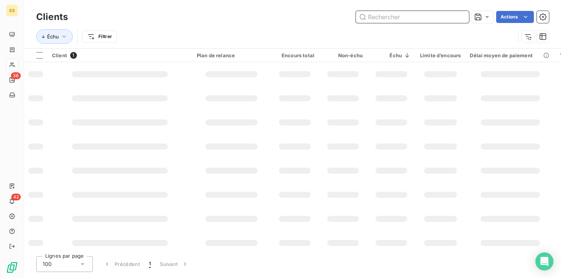
click at [427, 17] on input "text" at bounding box center [412, 17] width 113 height 12
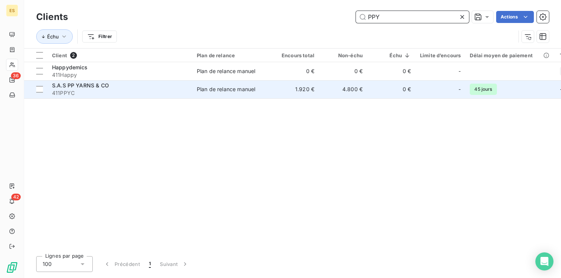
type input "PPY"
click at [112, 91] on span "411PPYC" at bounding box center [120, 93] width 136 height 8
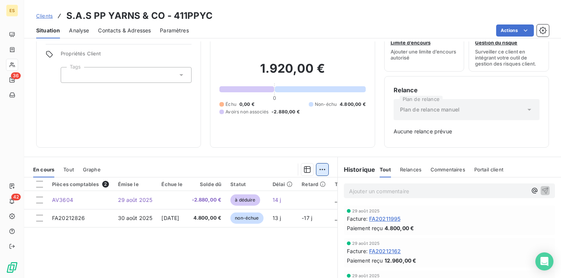
scroll to position [38, 0]
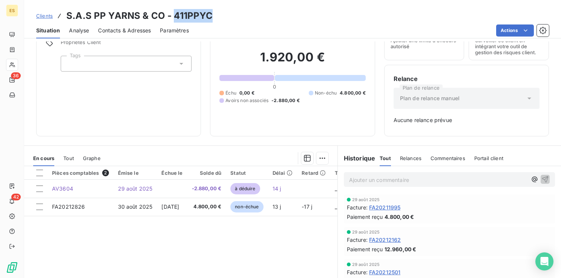
drag, startPoint x: 212, startPoint y: 18, endPoint x: 173, endPoint y: 18, distance: 38.5
click at [173, 18] on div "Clients S.A.S PP YARNS & CO - 411PPYC" at bounding box center [292, 16] width 537 height 14
copy h3 "411PPYC"
click at [42, 15] on span "Clients" at bounding box center [44, 16] width 17 height 6
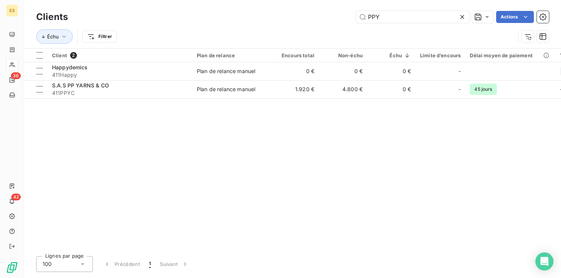
click at [460, 17] on icon at bounding box center [462, 17] width 8 height 8
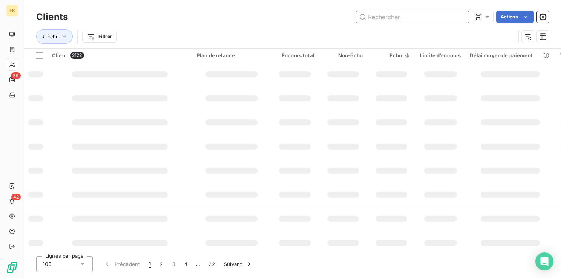
click at [431, 20] on input "text" at bounding box center [412, 17] width 113 height 12
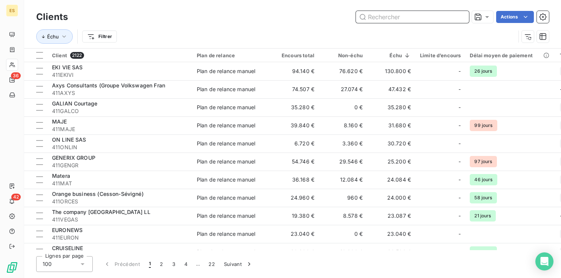
paste input "Laboratoire Garancia"
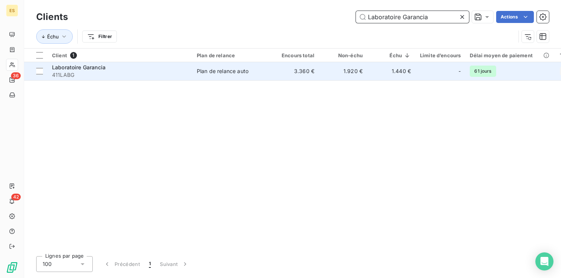
type input "Laboratoire Garancia"
click at [119, 76] on span "411LABG" at bounding box center [120, 75] width 136 height 8
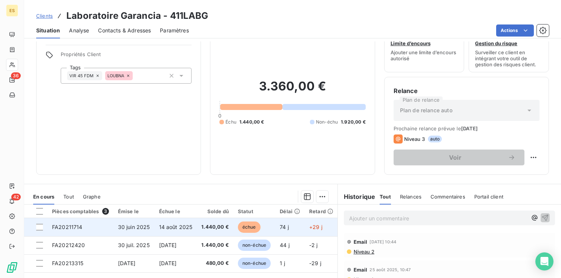
scroll to position [38, 0]
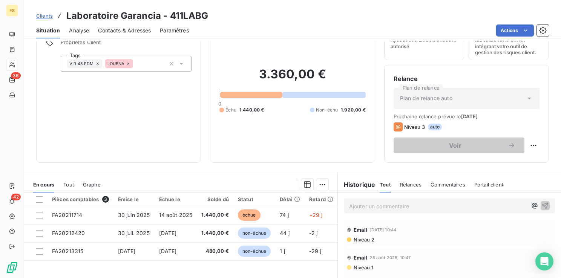
click at [44, 15] on span "Clients" at bounding box center [44, 16] width 17 height 6
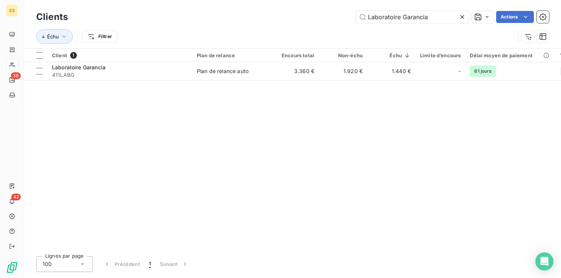
click at [463, 15] on icon at bounding box center [462, 17] width 4 height 4
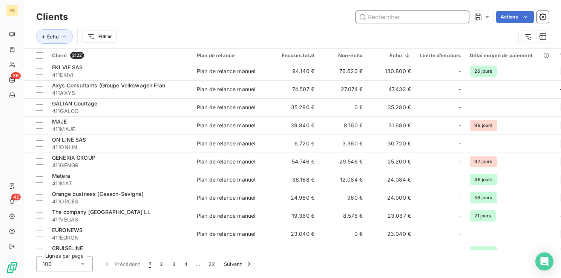
click at [409, 19] on input "text" at bounding box center [412, 17] width 113 height 12
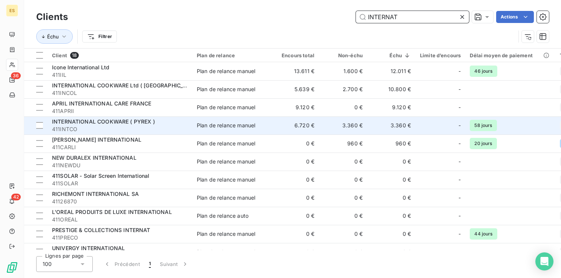
type input "INTERNAT"
click at [118, 126] on span "411INTCO" at bounding box center [120, 130] width 136 height 8
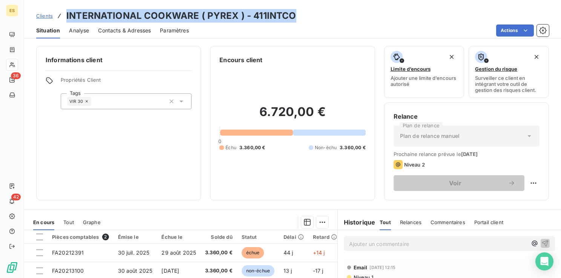
drag, startPoint x: 64, startPoint y: 17, endPoint x: 293, endPoint y: 20, distance: 228.5
click at [293, 20] on div "Clients INTERNATIONAL COOKWARE ( PYREX ) - 411INTCO" at bounding box center [166, 16] width 260 height 14
drag, startPoint x: 293, startPoint y: 20, endPoint x: 289, endPoint y: 17, distance: 4.8
copy h3 "INTERNATIONAL COOKWARE ( PYREX ) - 411INTCO"
click at [43, 17] on span "Clients" at bounding box center [44, 16] width 17 height 6
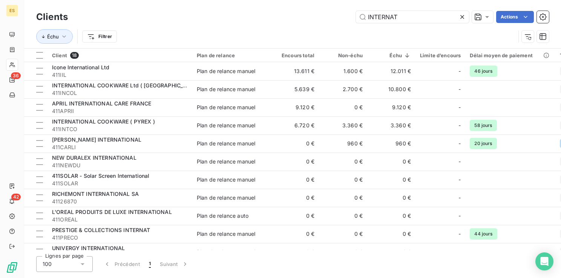
click at [461, 17] on icon at bounding box center [462, 17] width 4 height 4
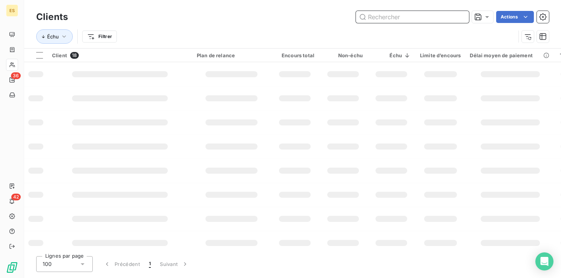
click at [439, 15] on input "text" at bounding box center [412, 17] width 113 height 12
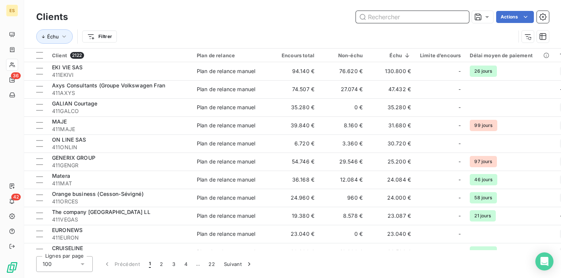
click at [373, 20] on input "text" at bounding box center [412, 17] width 113 height 12
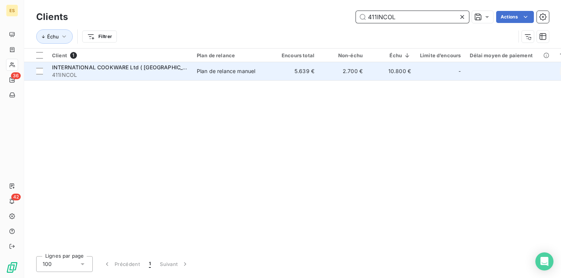
type input "411INCOL"
click at [240, 75] on td "Plan de relance manuel" at bounding box center [231, 71] width 78 height 18
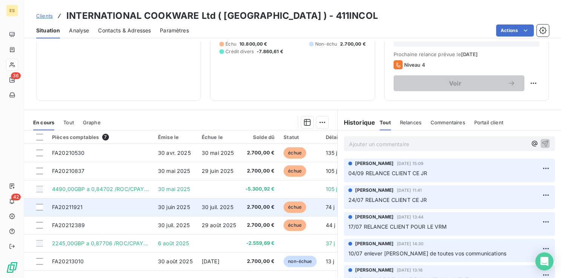
scroll to position [113, 0]
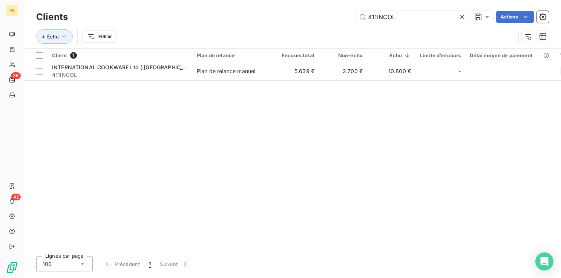
click at [463, 17] on icon at bounding box center [462, 17] width 8 height 8
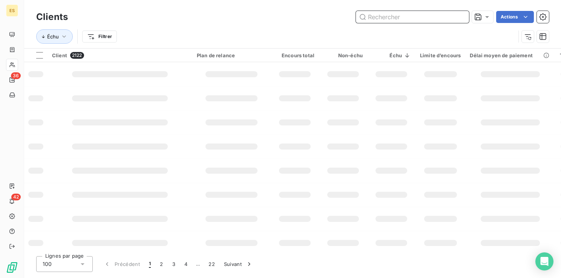
click at [438, 21] on input "text" at bounding box center [412, 17] width 113 height 12
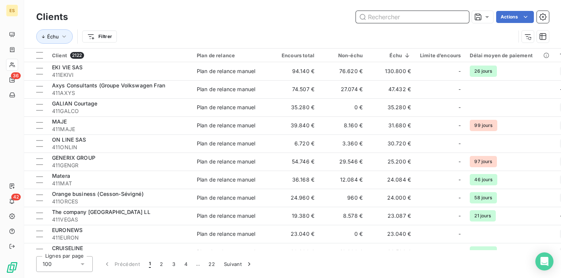
paste input "411INTCO"
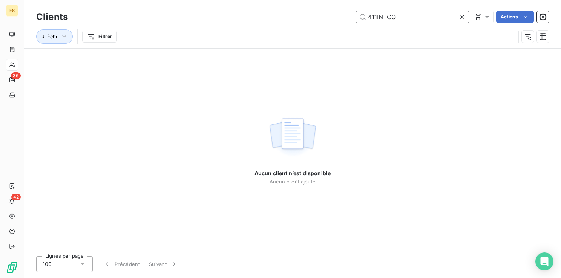
type input "411INTCO"
click at [464, 17] on icon at bounding box center [462, 17] width 8 height 8
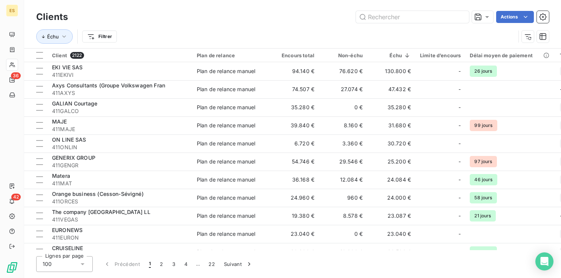
click at [404, 25] on div "Échu Filtrer" at bounding box center [292, 36] width 513 height 23
drag, startPoint x: 403, startPoint y: 23, endPoint x: 404, endPoint y: 18, distance: 5.3
click at [403, 20] on input "text" at bounding box center [412, 17] width 113 height 12
paste input "INTERNATIONAL COOKWARE"
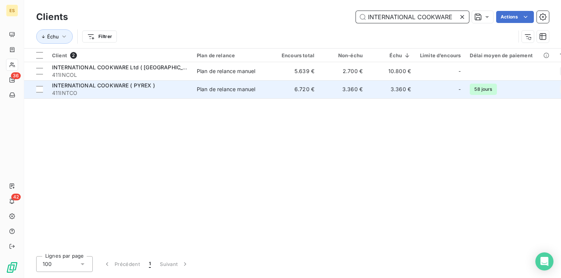
type input "INTERNATIONAL COOKWARE"
click at [222, 95] on td "Plan de relance manuel" at bounding box center [231, 89] width 78 height 18
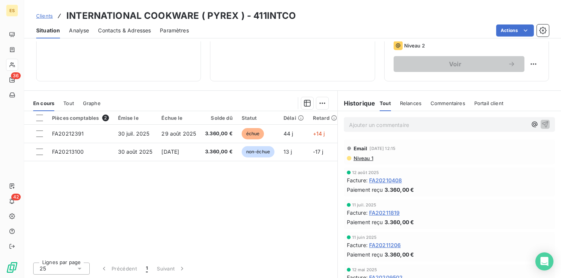
scroll to position [81, 0]
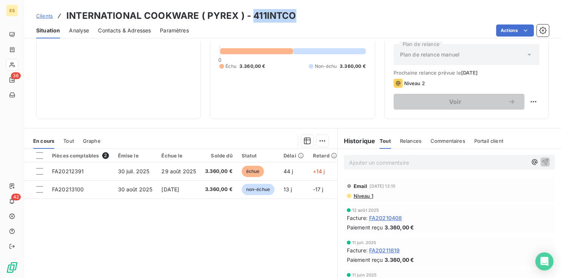
drag, startPoint x: 300, startPoint y: 14, endPoint x: 251, endPoint y: 12, distance: 49.0
click at [251, 12] on div "Clients INTERNATIONAL COOKWARE ( PYREX ) - 411INTCO" at bounding box center [292, 16] width 537 height 14
copy h3 "411INTCO"
